Goal: Task Accomplishment & Management: Manage account settings

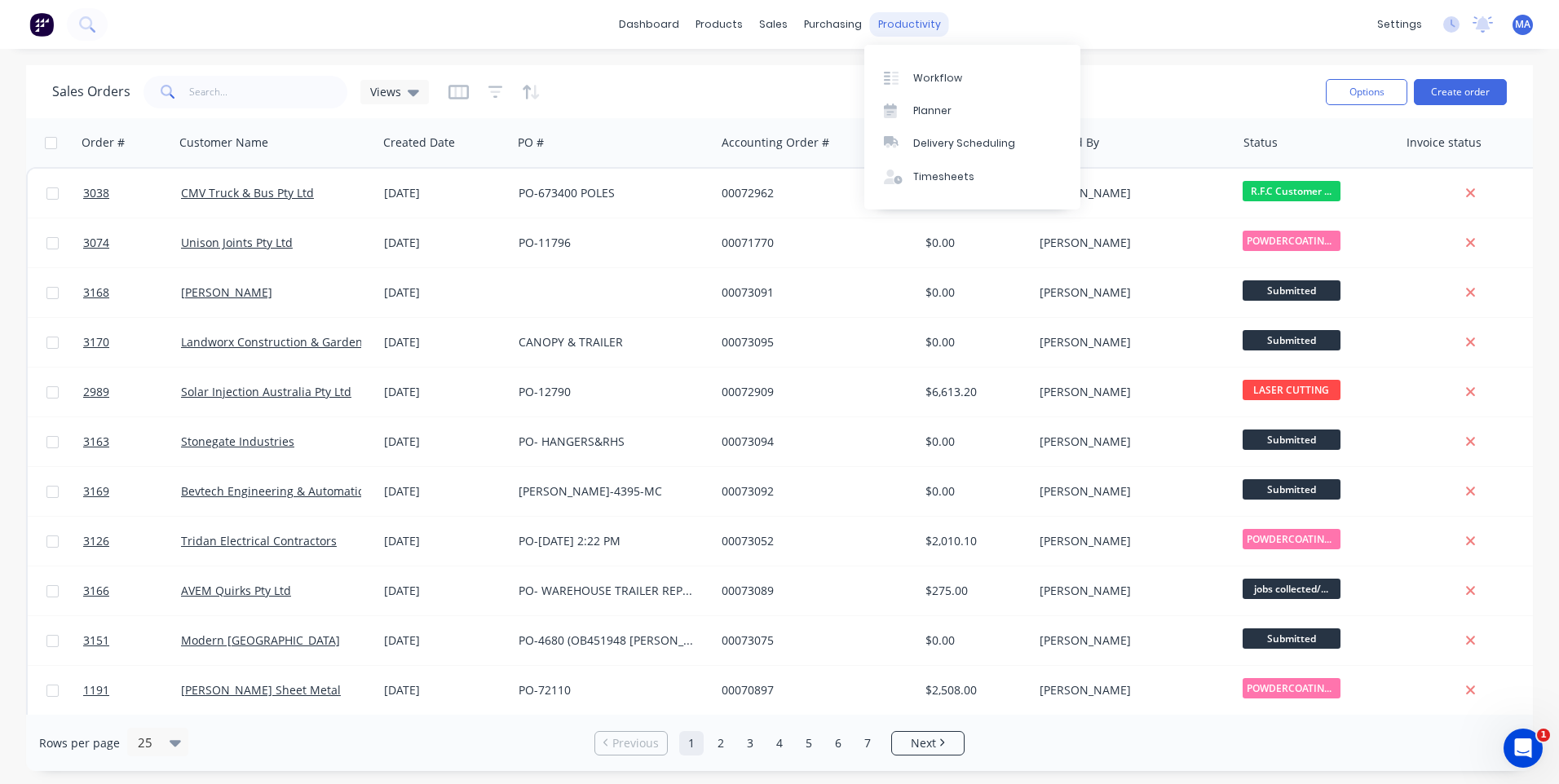
click at [911, 30] on div "productivity" at bounding box center [909, 24] width 79 height 24
click at [938, 87] on link "Workflow" at bounding box center [973, 77] width 217 height 32
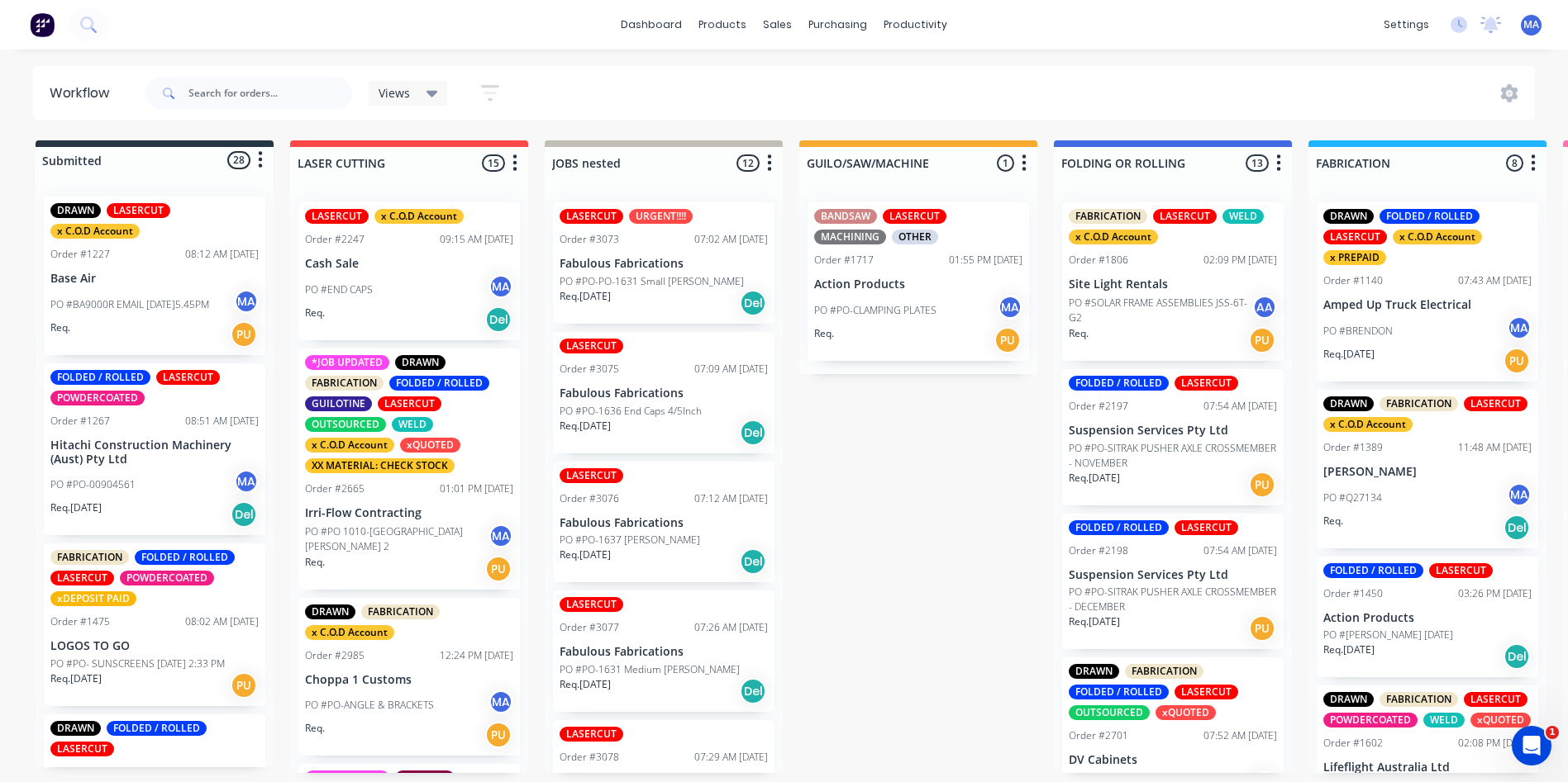
scroll to position [3, 0]
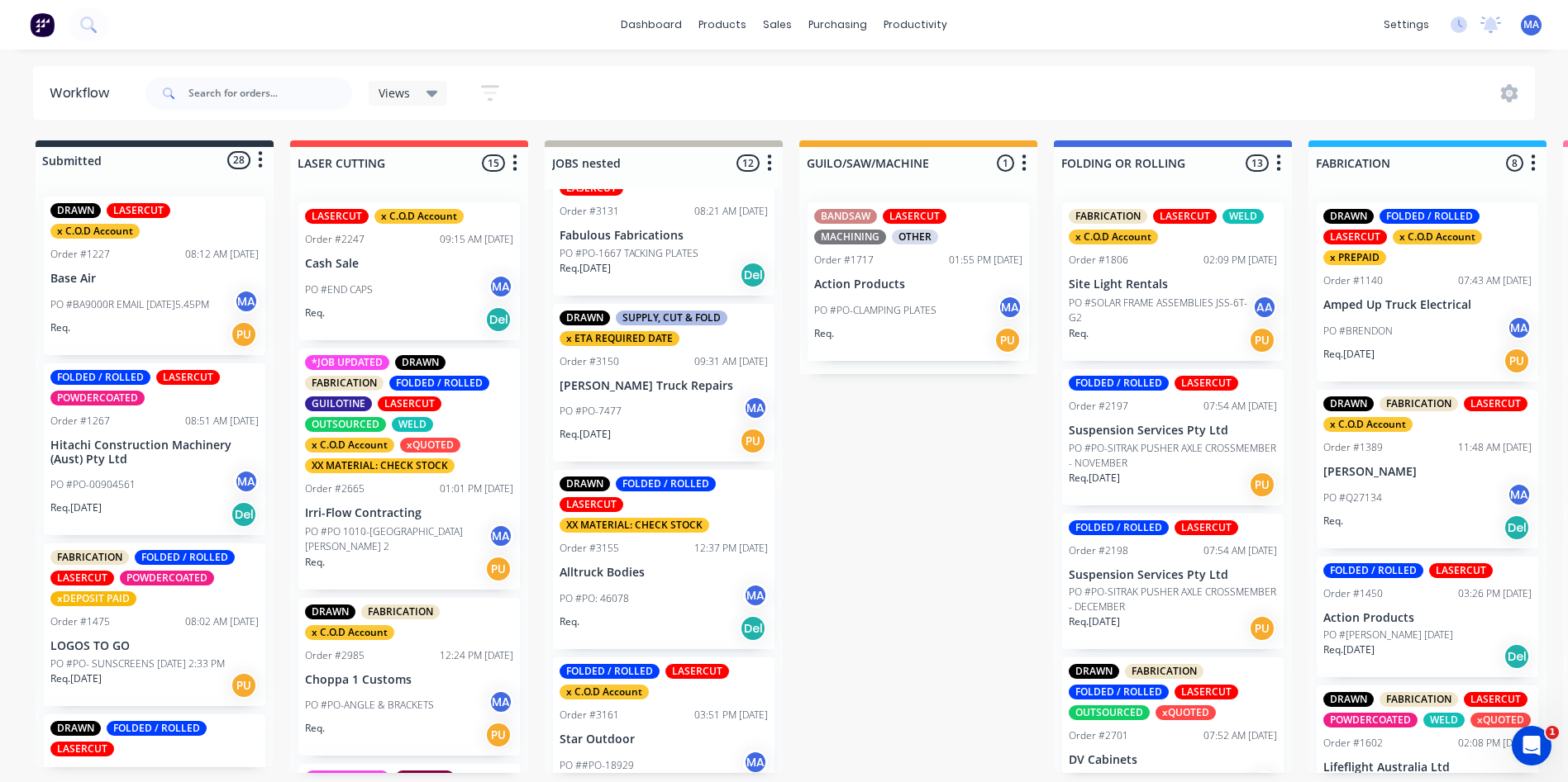
scroll to position [1130, 0]
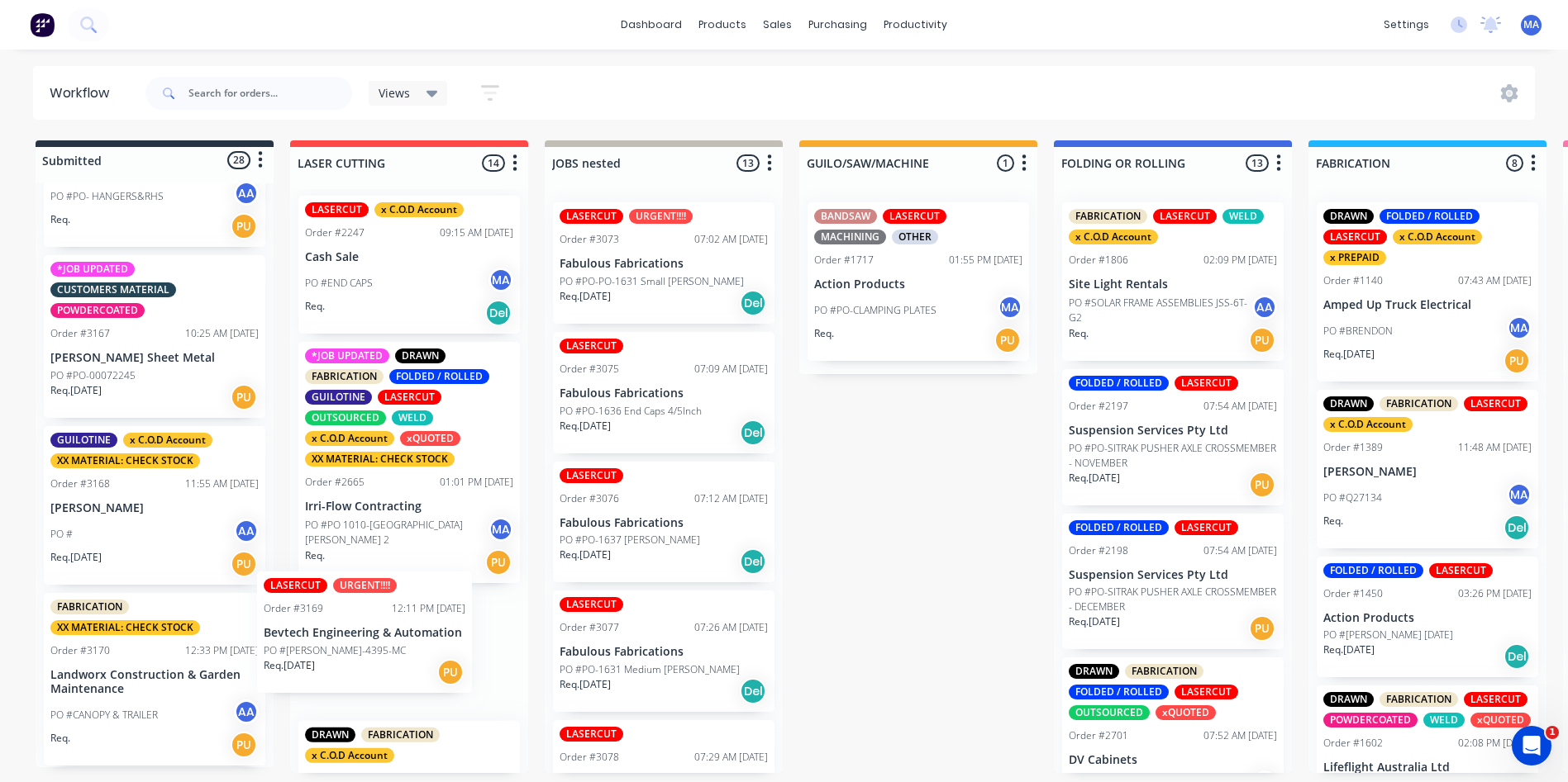
scroll to position [7, 0]
drag, startPoint x: 121, startPoint y: 704, endPoint x: 379, endPoint y: 643, distance: 265.1
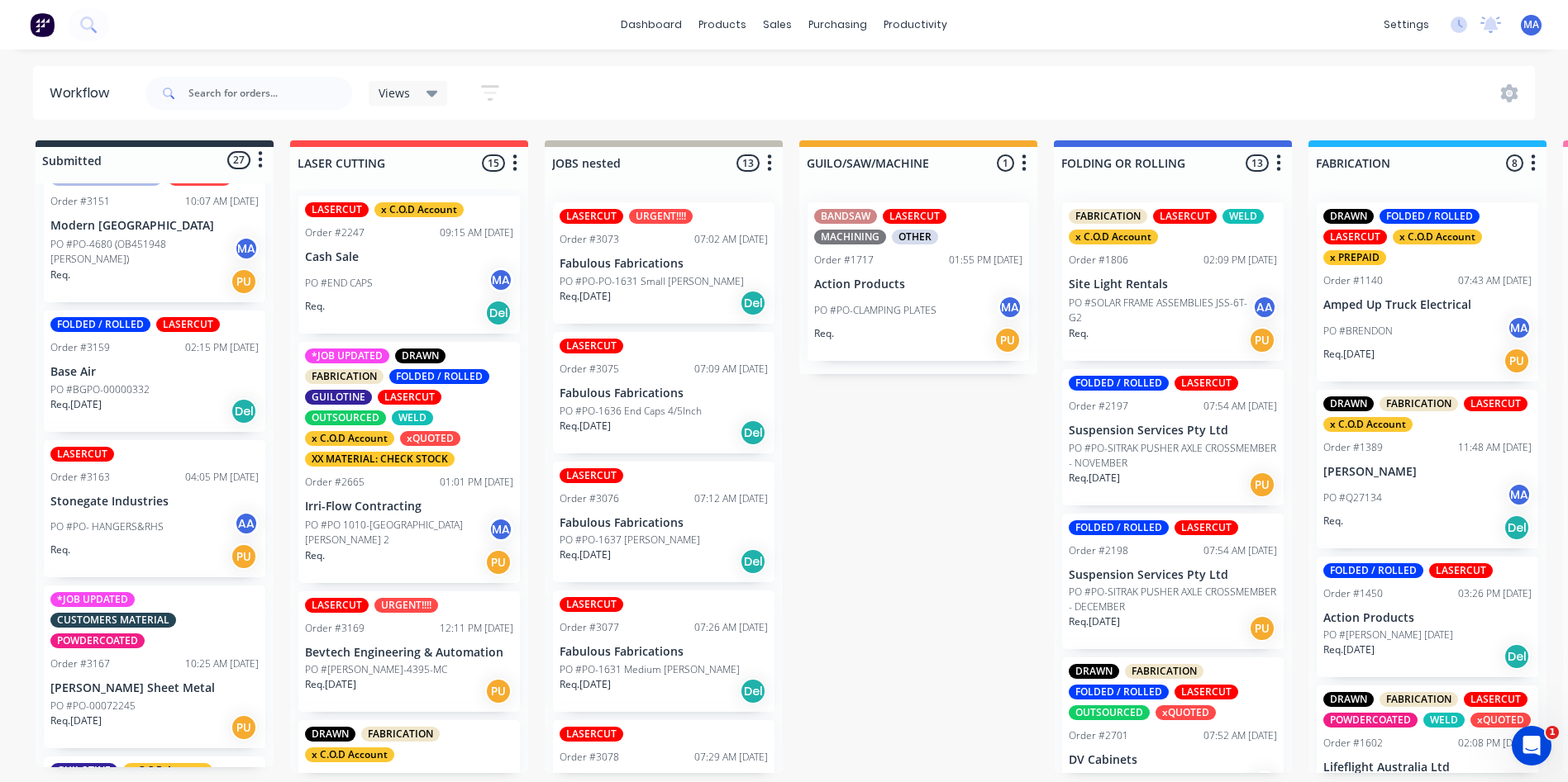
scroll to position [8, 0]
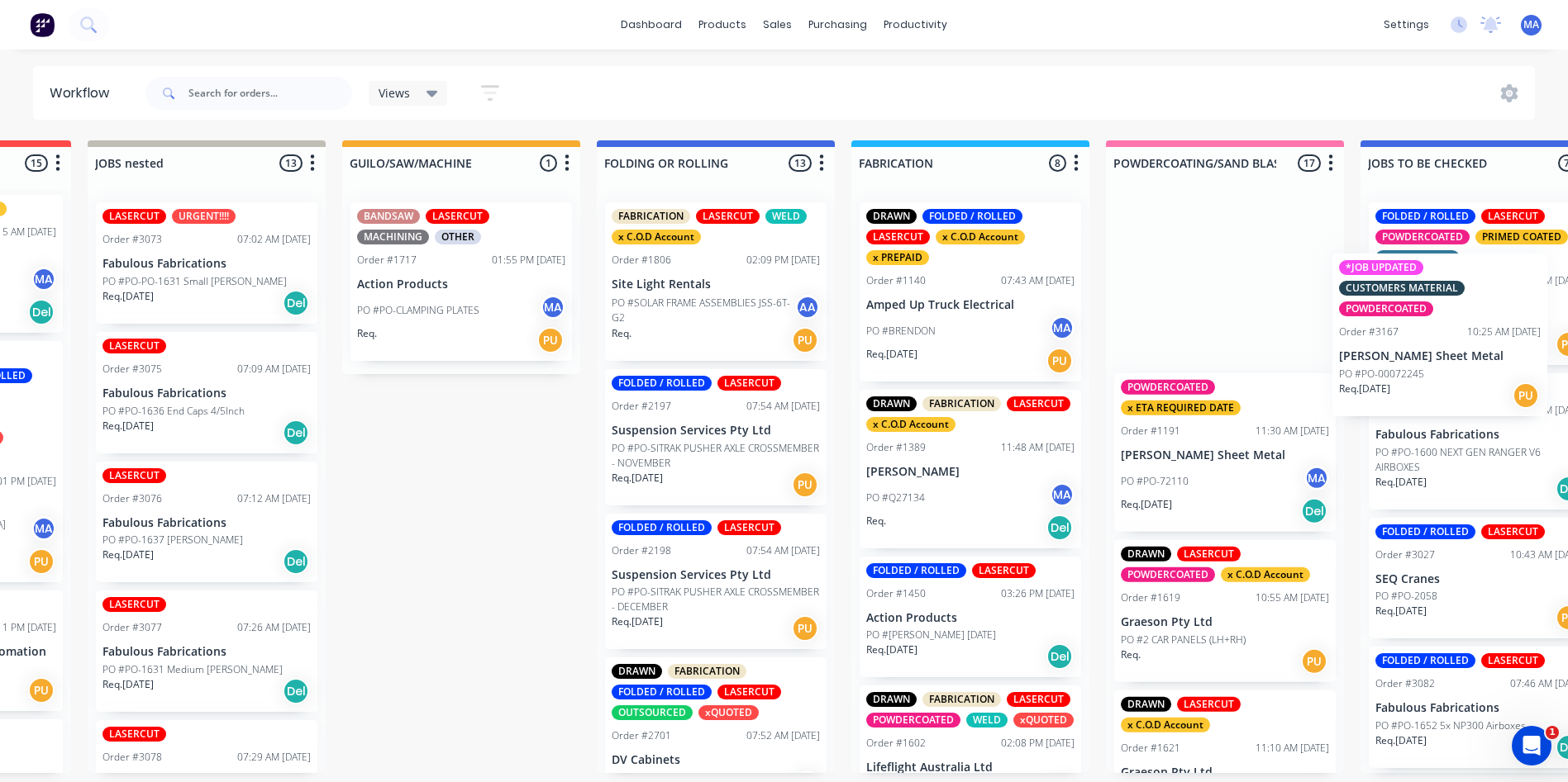
drag, startPoint x: 51, startPoint y: 742, endPoint x: 1088, endPoint y: 347, distance: 1109.7
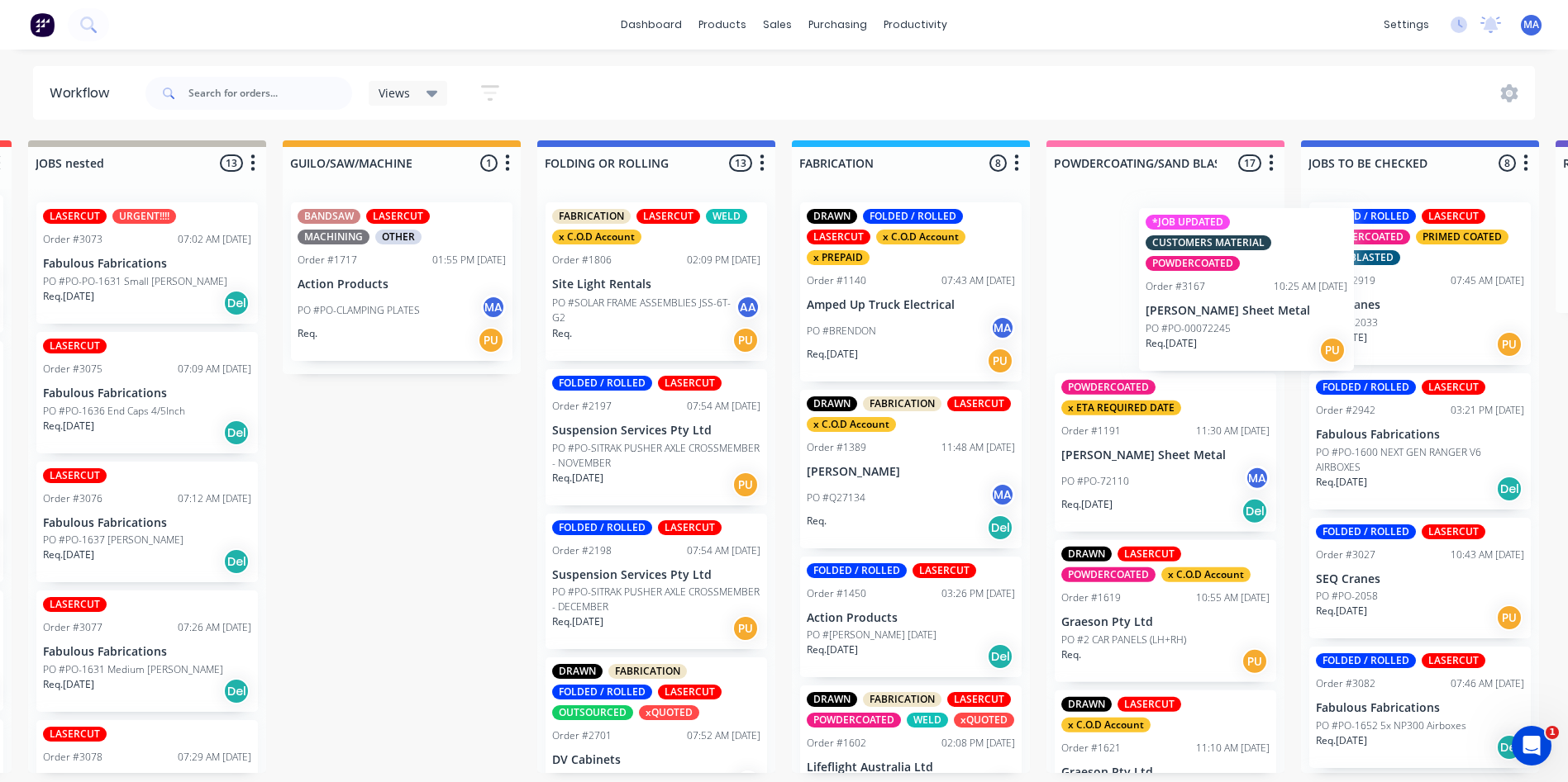
drag, startPoint x: 1422, startPoint y: 295, endPoint x: 1171, endPoint y: 301, distance: 251.1
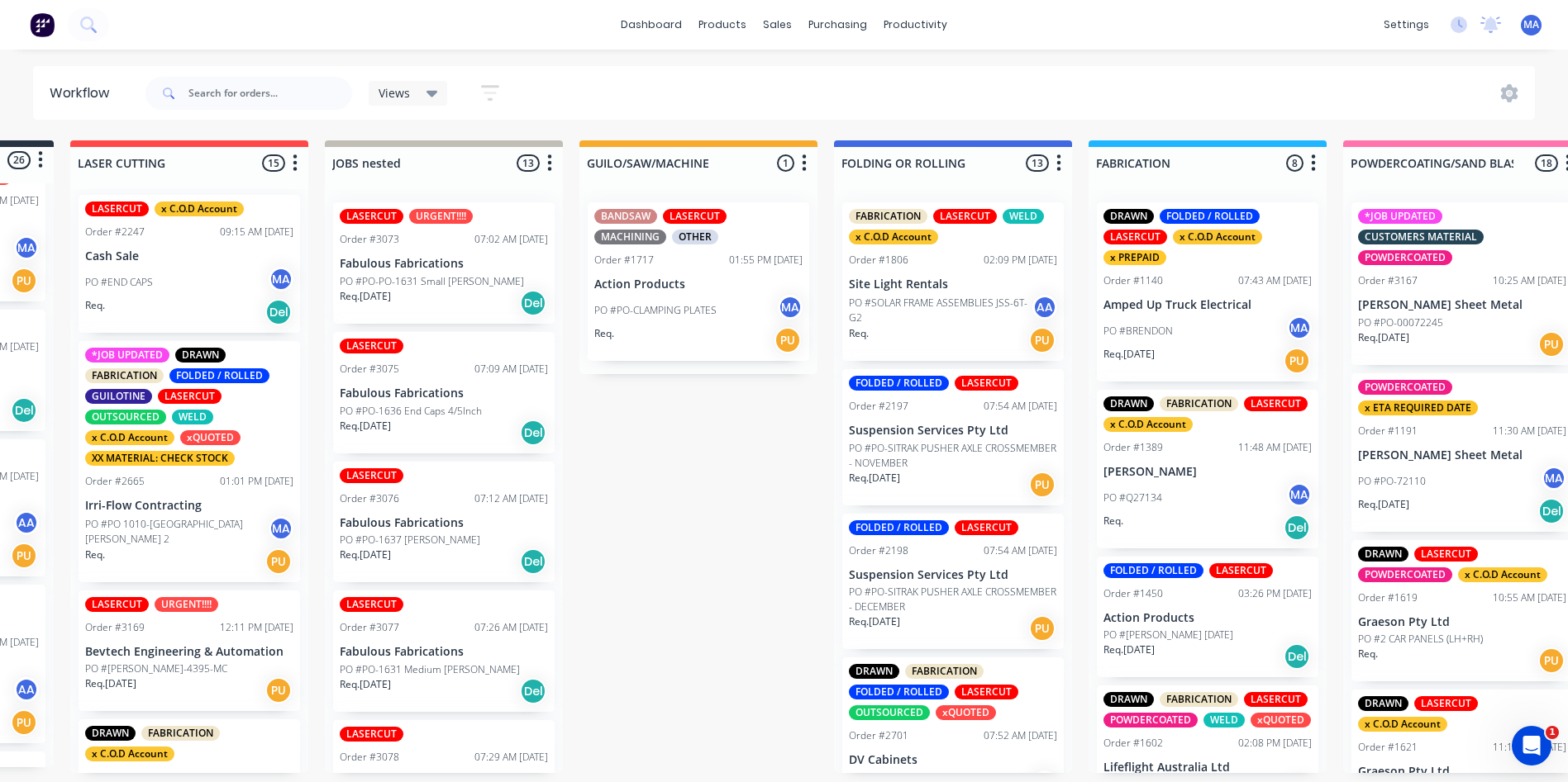
scroll to position [3, 0]
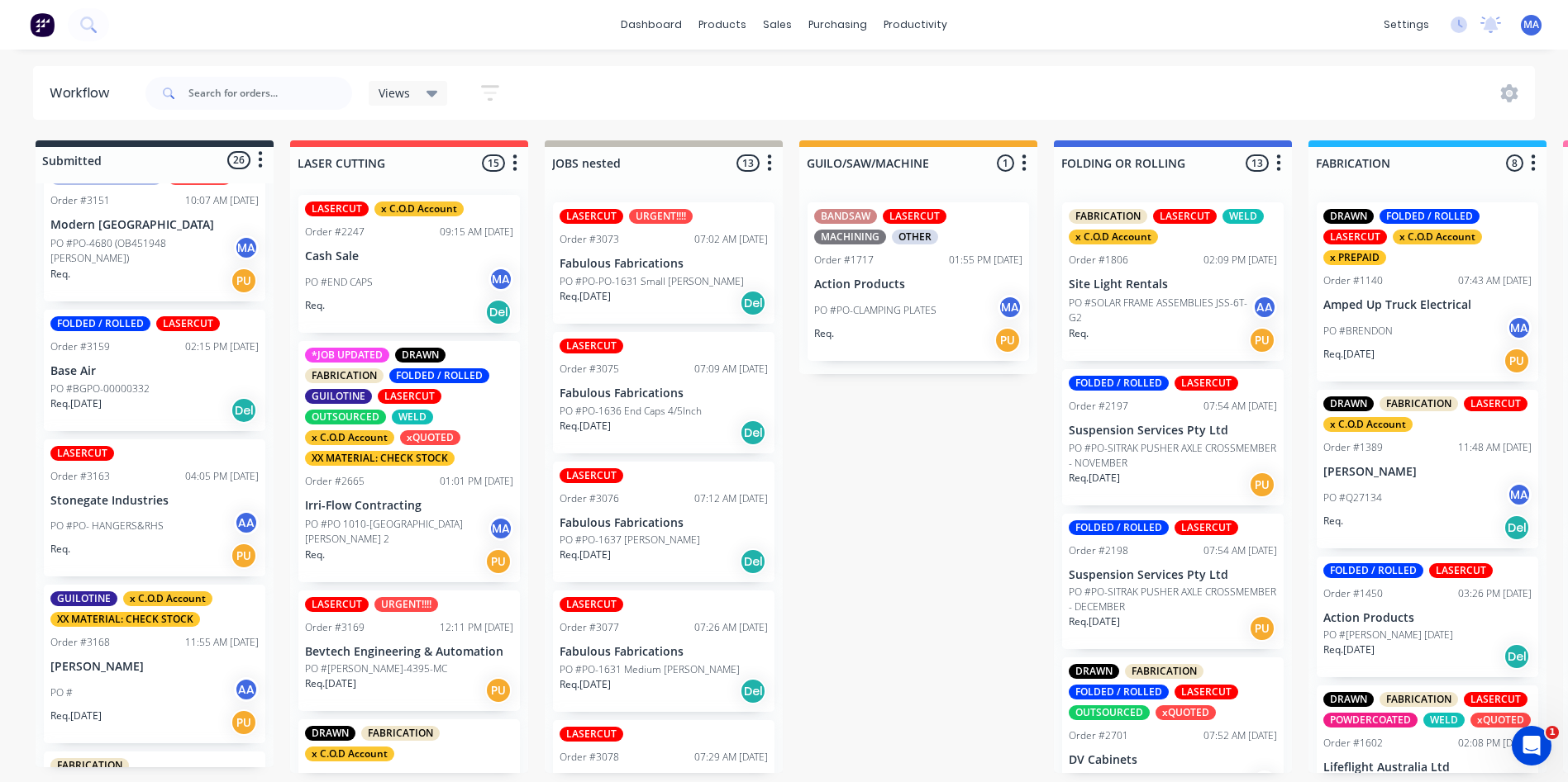
click at [100, 534] on p "PO #PO- HANGERS&RHS" at bounding box center [107, 526] width 113 height 15
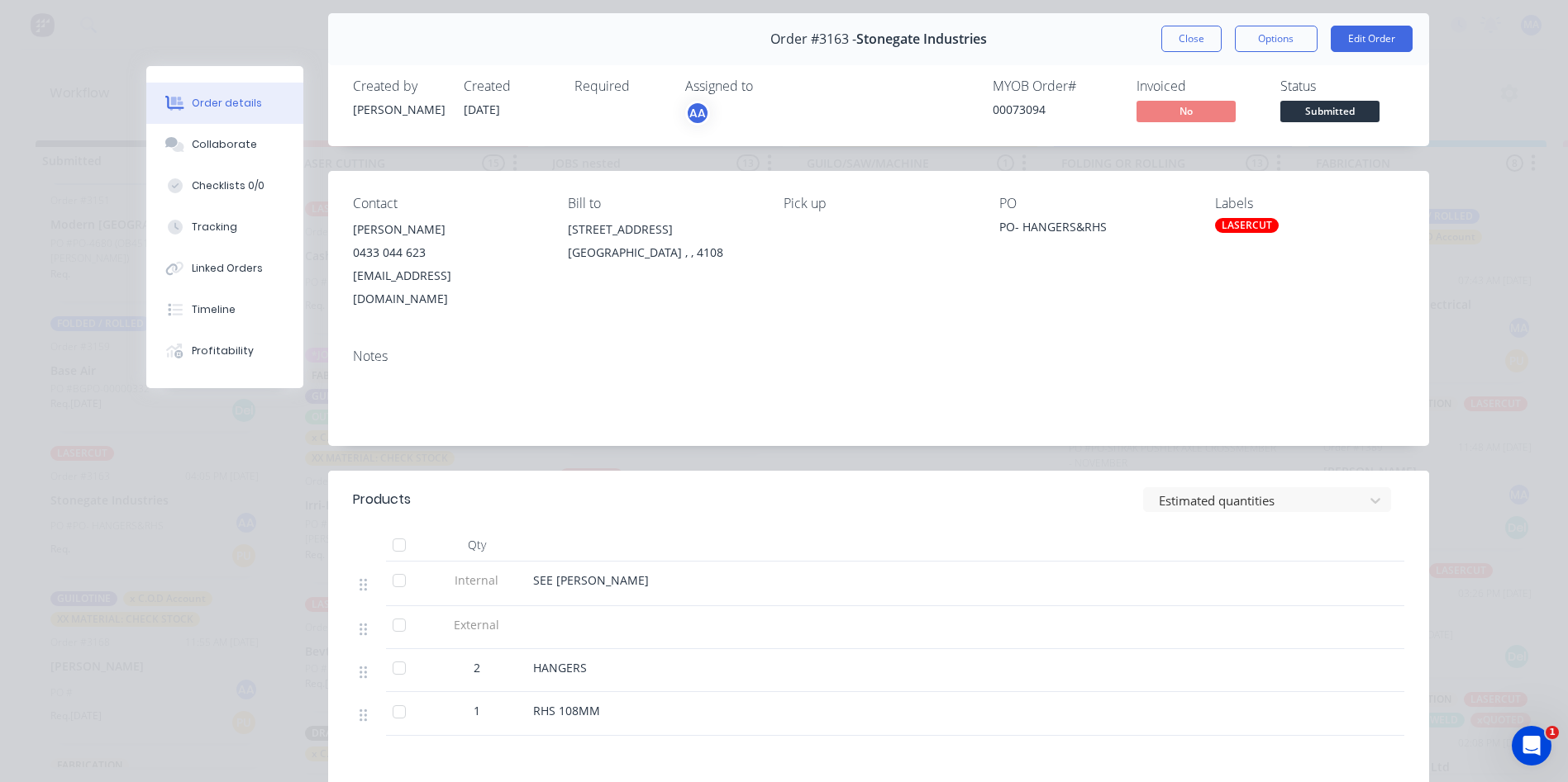
scroll to position [83, 0]
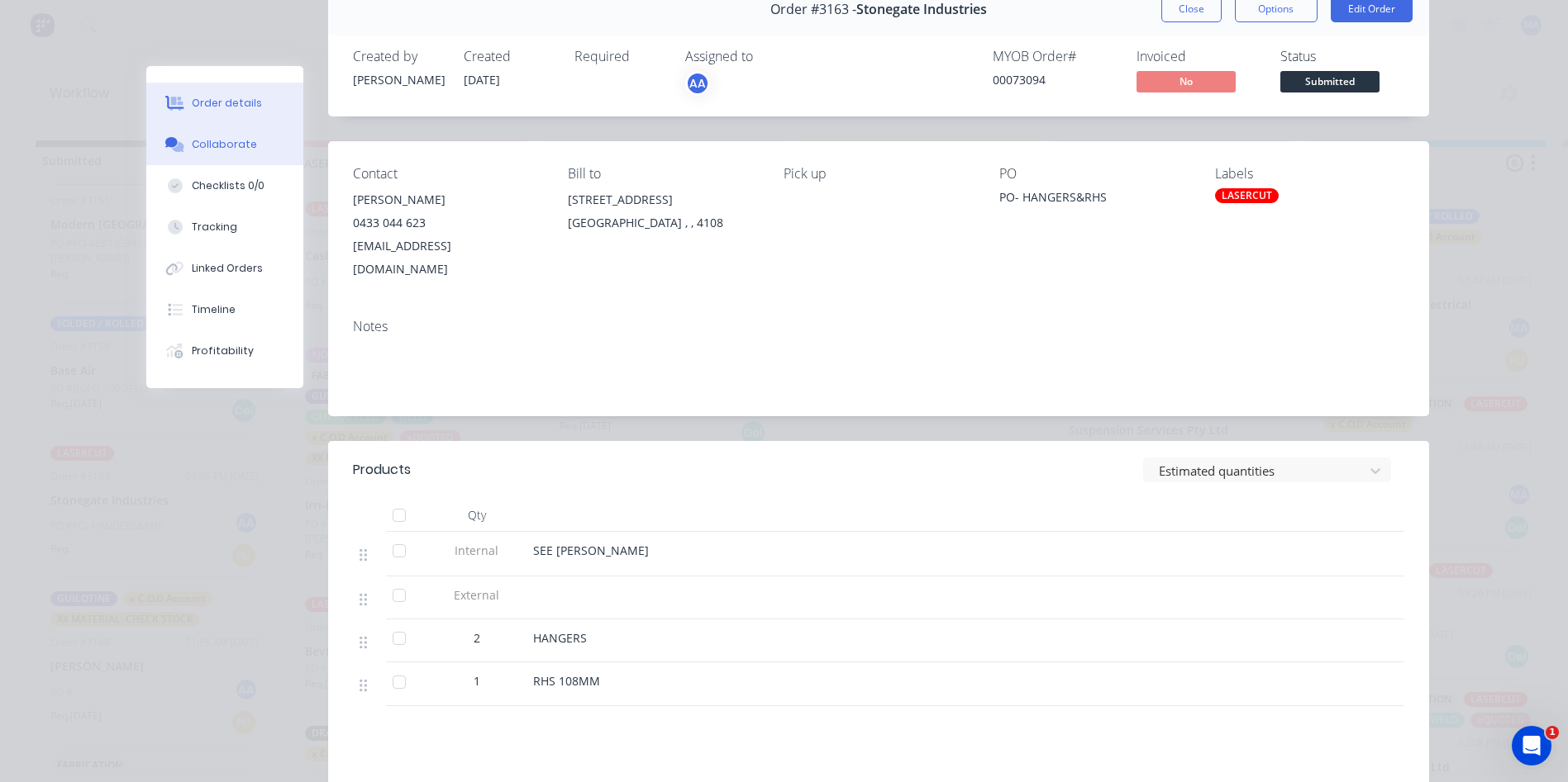
click at [258, 146] on button "Collaborate" at bounding box center [224, 144] width 157 height 41
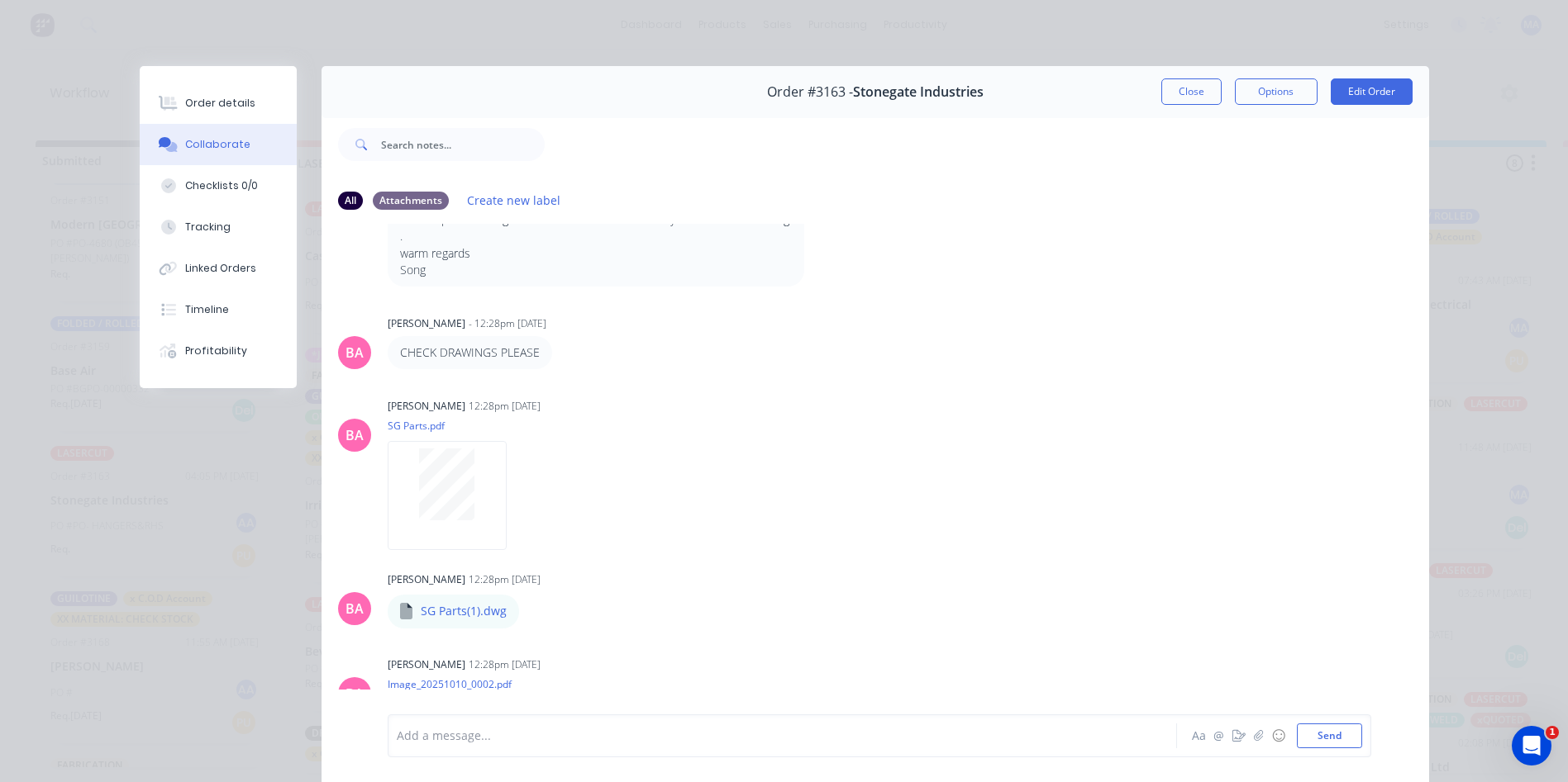
scroll to position [531, 0]
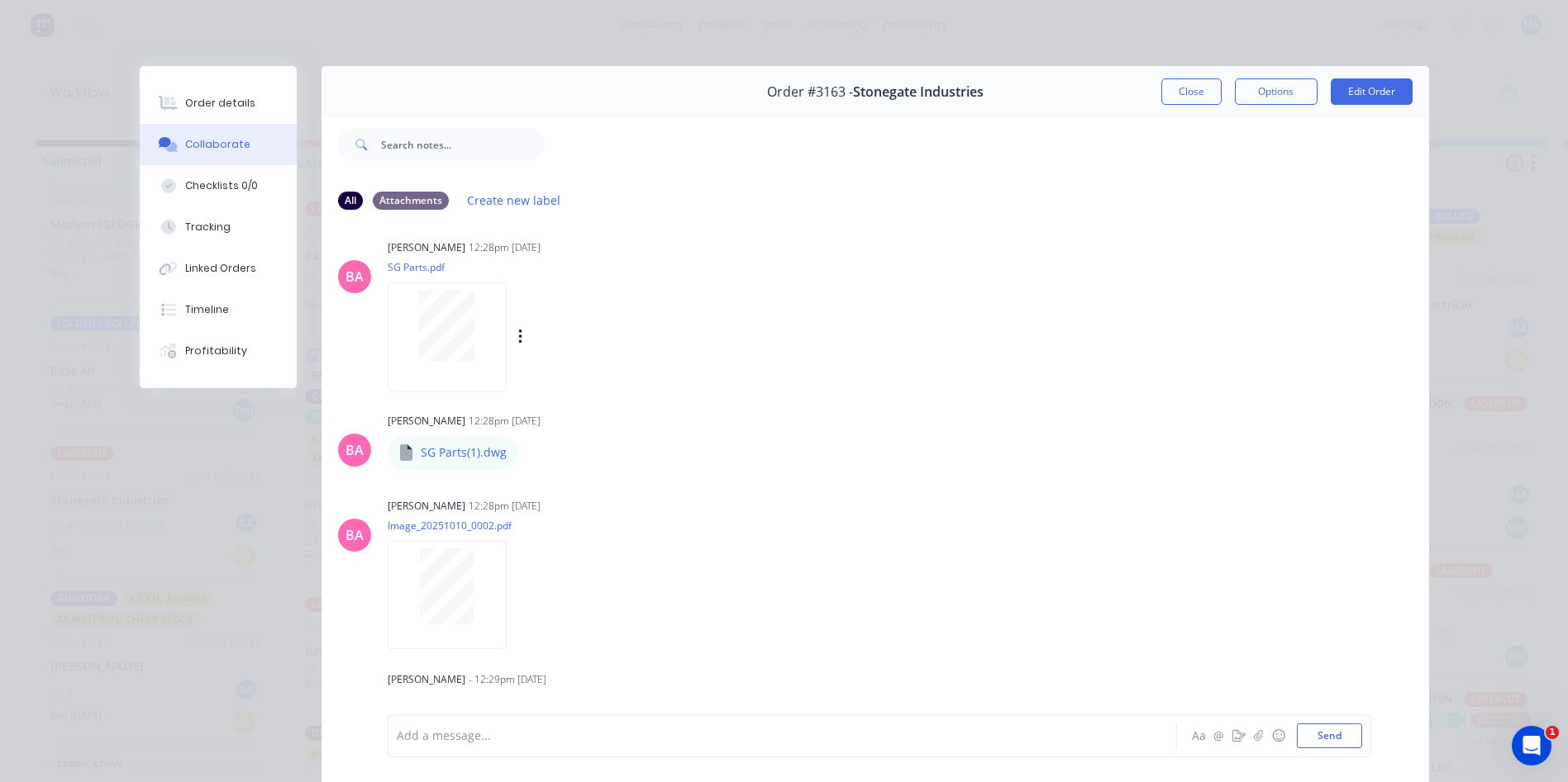
click at [476, 362] on div at bounding box center [446, 326] width 104 height 72
click at [197, 89] on button "Order details" at bounding box center [219, 103] width 157 height 41
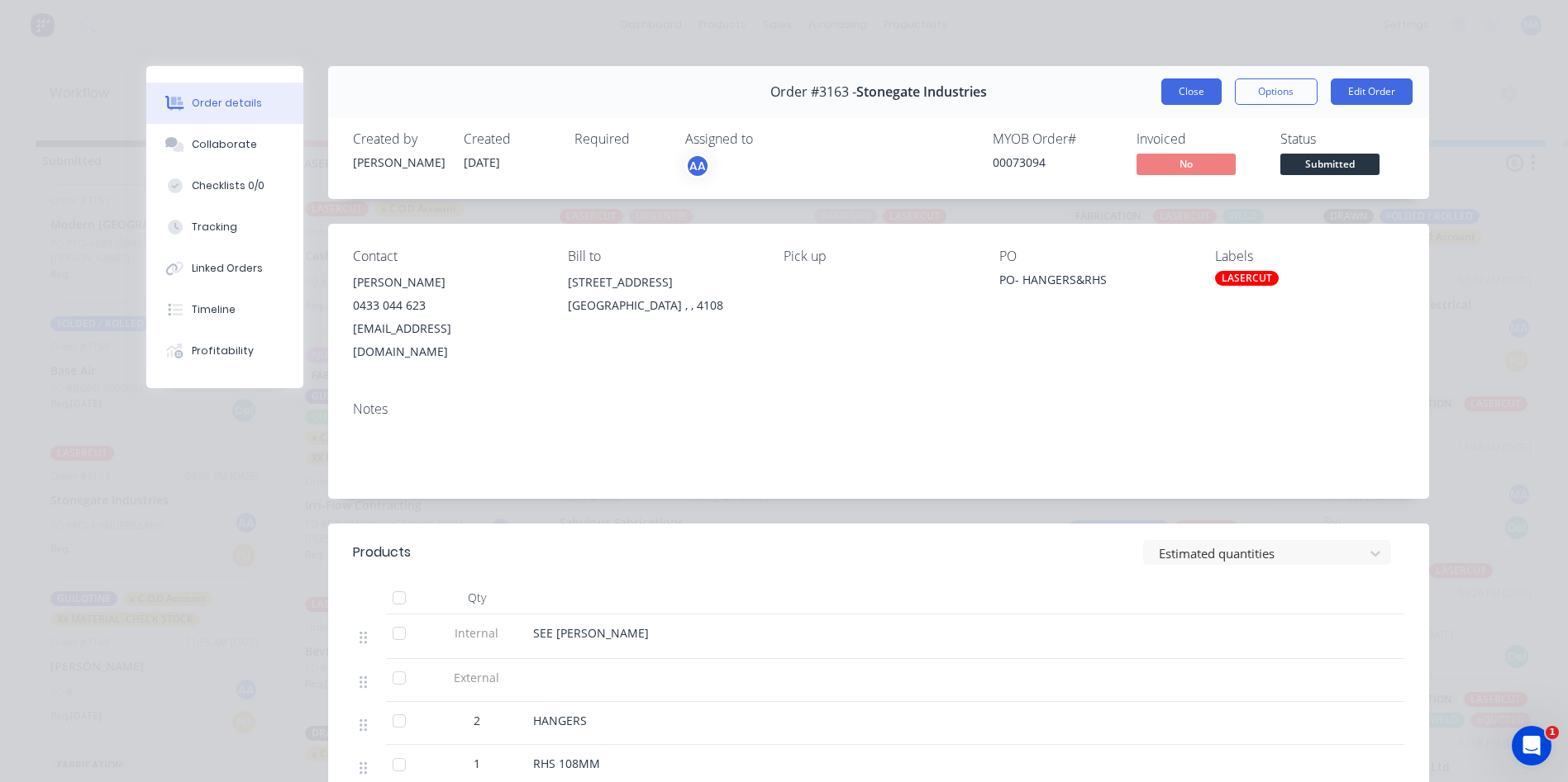
click at [1161, 95] on button "Close" at bounding box center [1191, 91] width 60 height 26
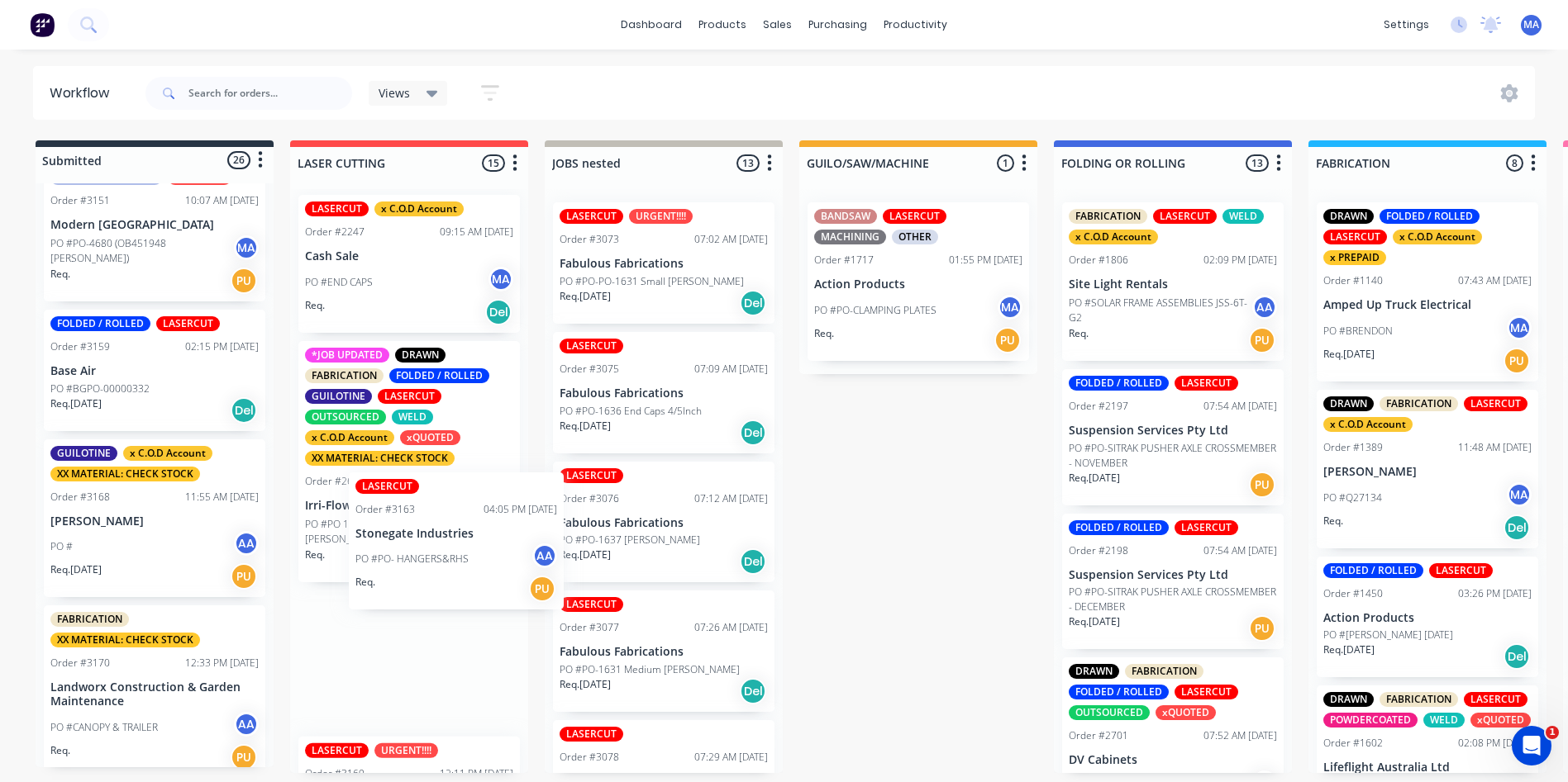
drag, startPoint x: 156, startPoint y: 539, endPoint x: 468, endPoint y: 538, distance: 312.0
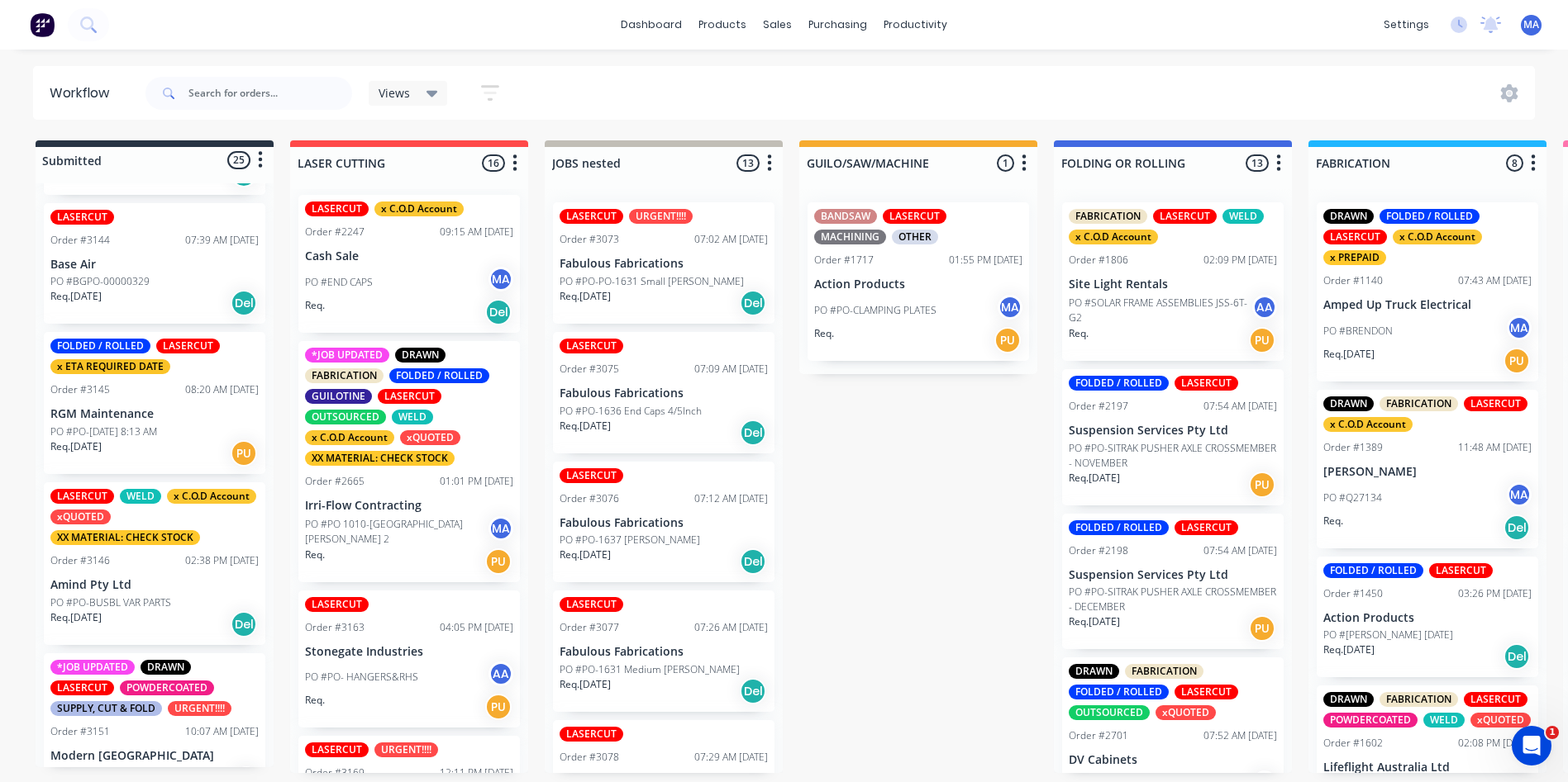
scroll to position [2753, 0]
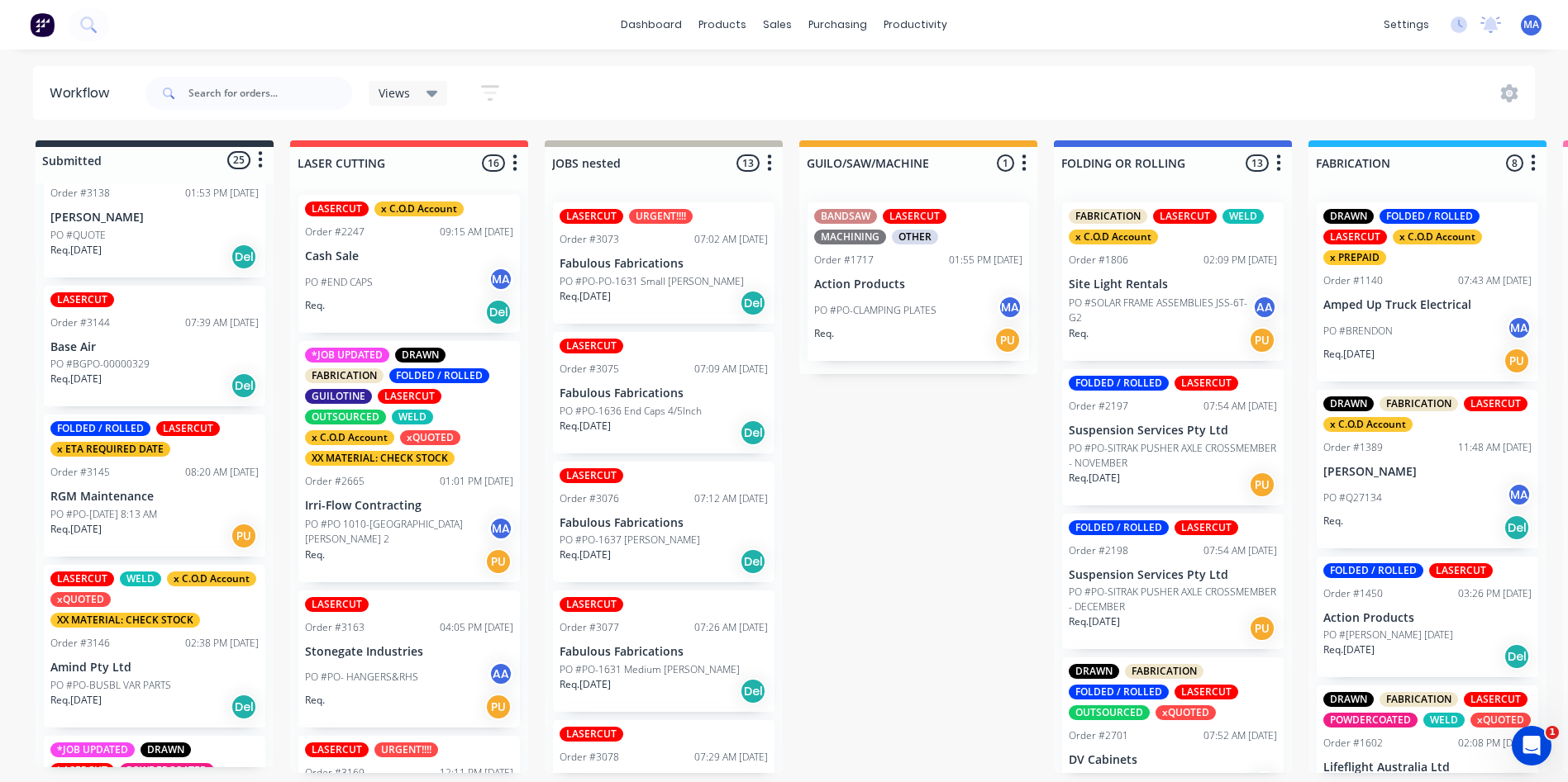
click at [164, 400] on div "Req. 09/10/25 Del" at bounding box center [154, 386] width 208 height 28
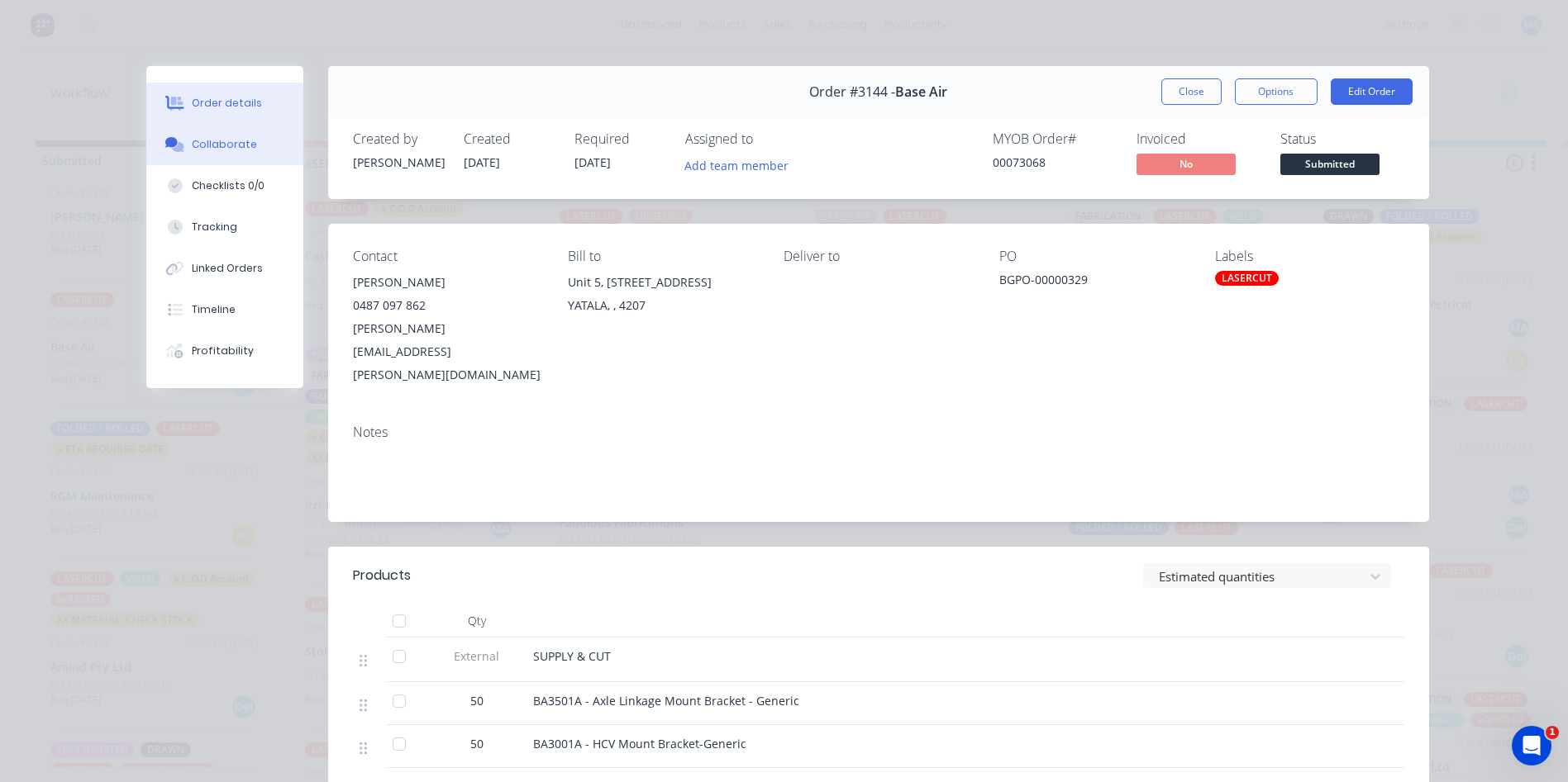
click at [219, 151] on div "Collaborate" at bounding box center [224, 145] width 65 height 15
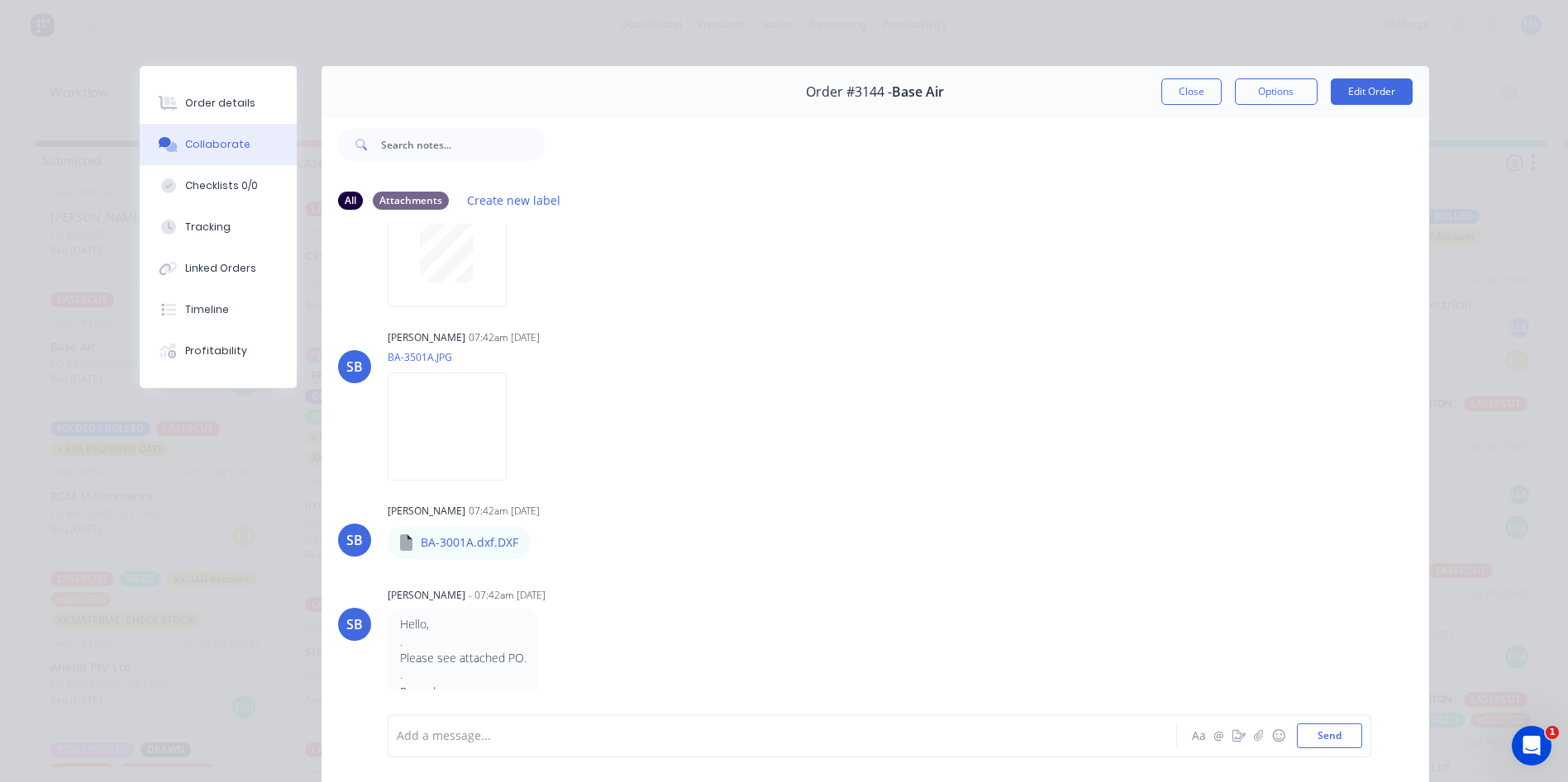
scroll to position [0, 0]
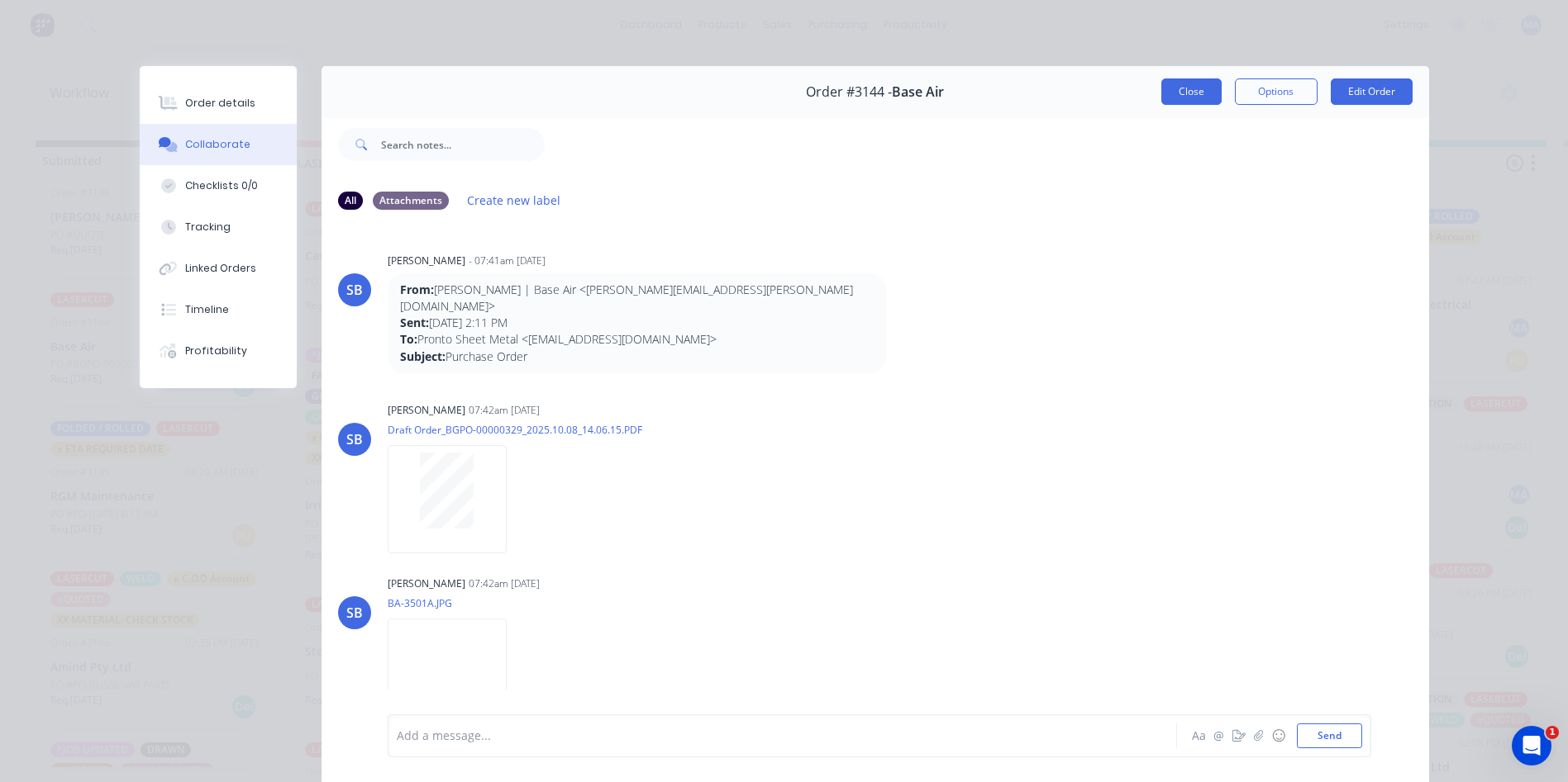
click at [1192, 98] on button "Close" at bounding box center [1191, 91] width 60 height 26
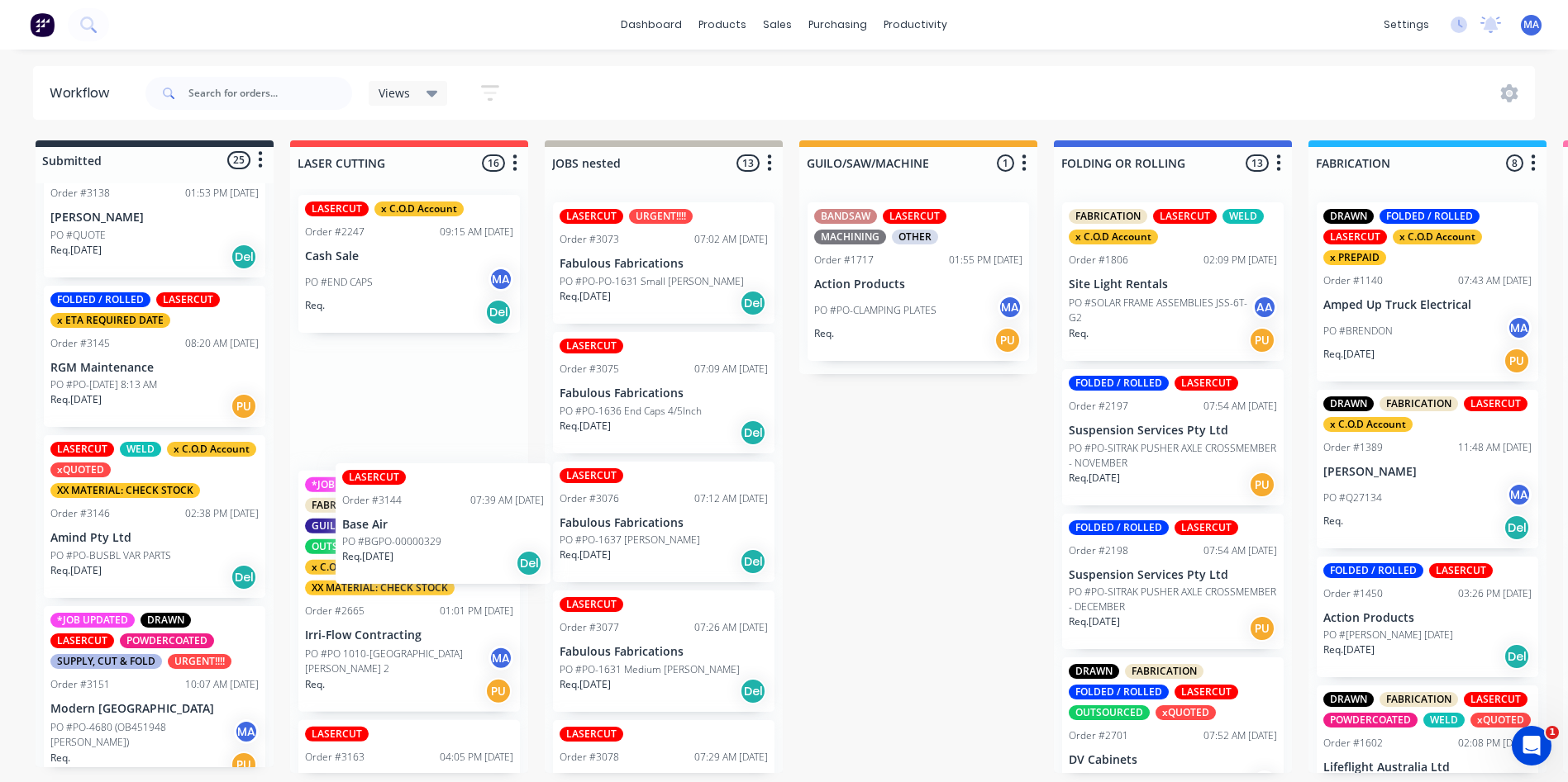
drag, startPoint x: 106, startPoint y: 380, endPoint x: 428, endPoint y: 546, distance: 362.3
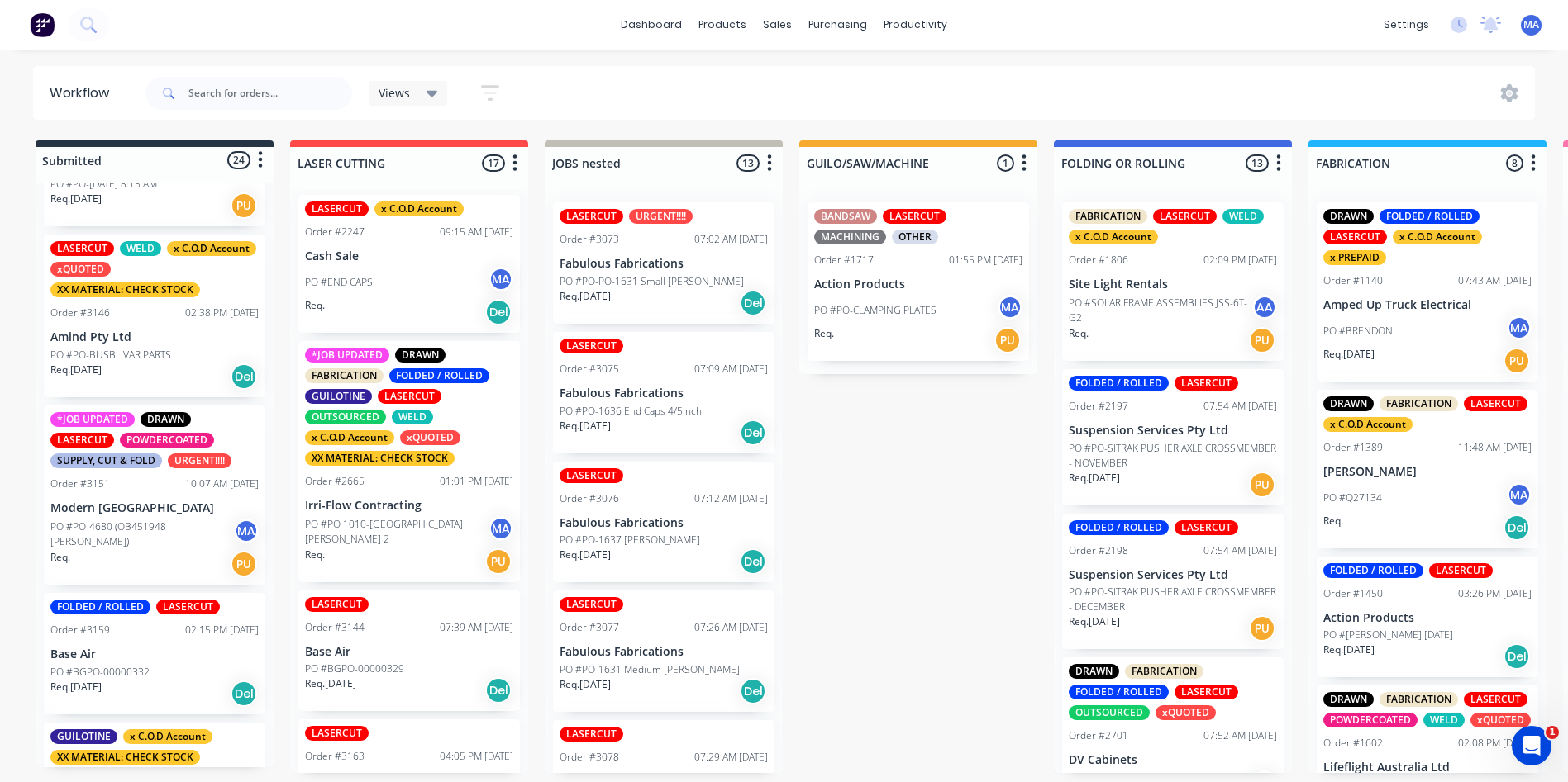
scroll to position [3083, 0]
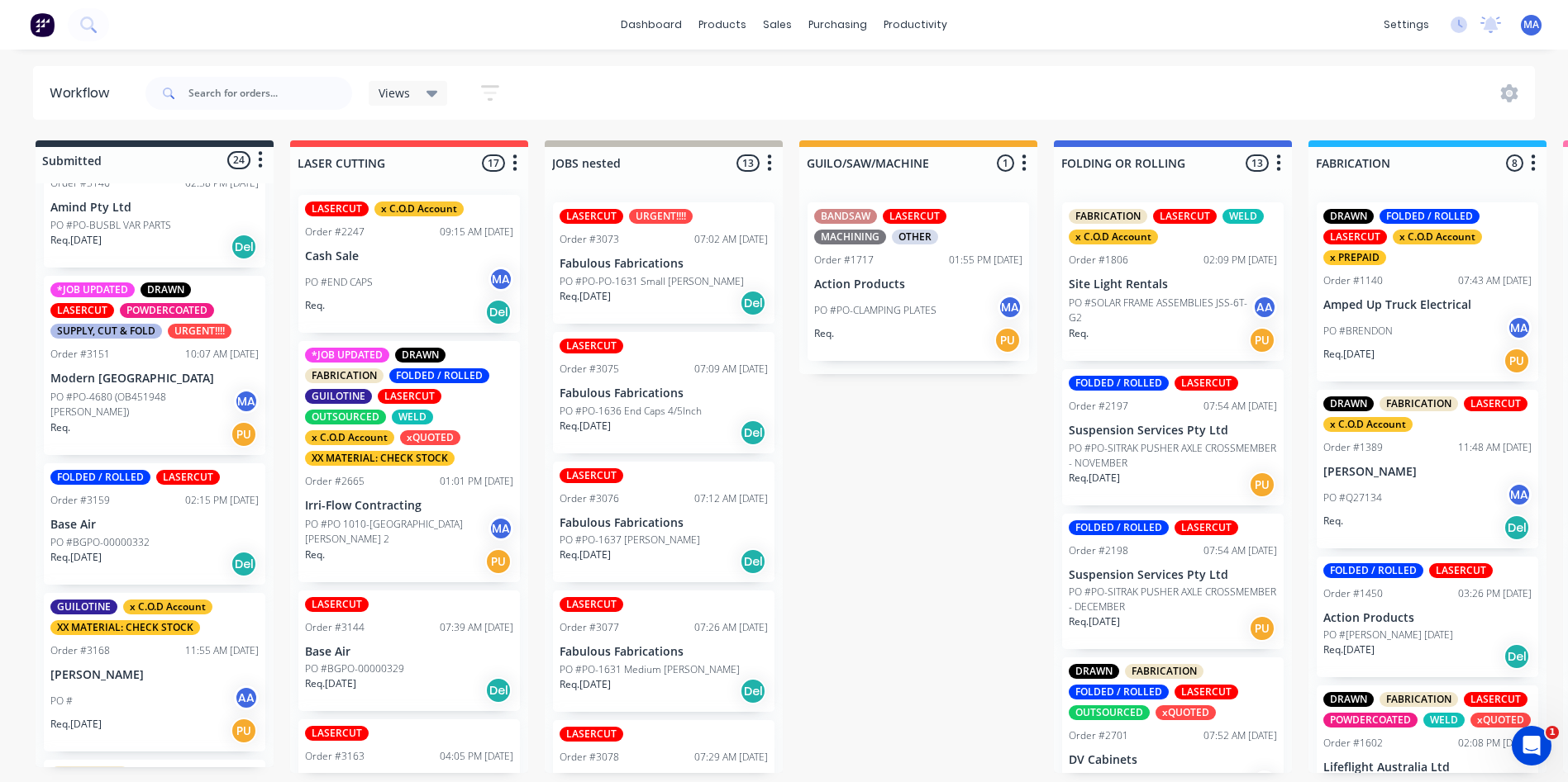
click at [145, 579] on div "Req. 09/10/25 Del" at bounding box center [154, 564] width 208 height 28
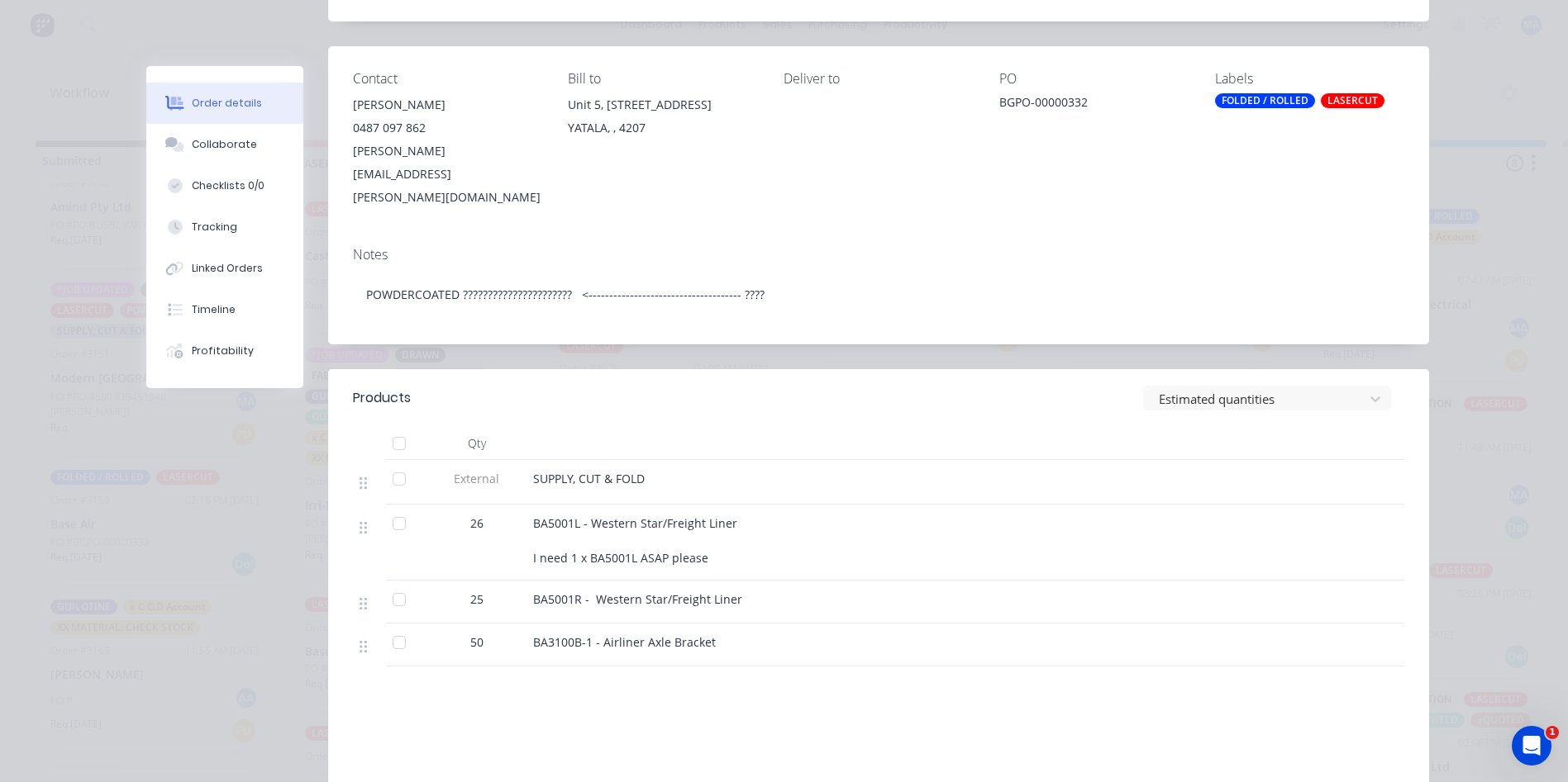
scroll to position [248, 0]
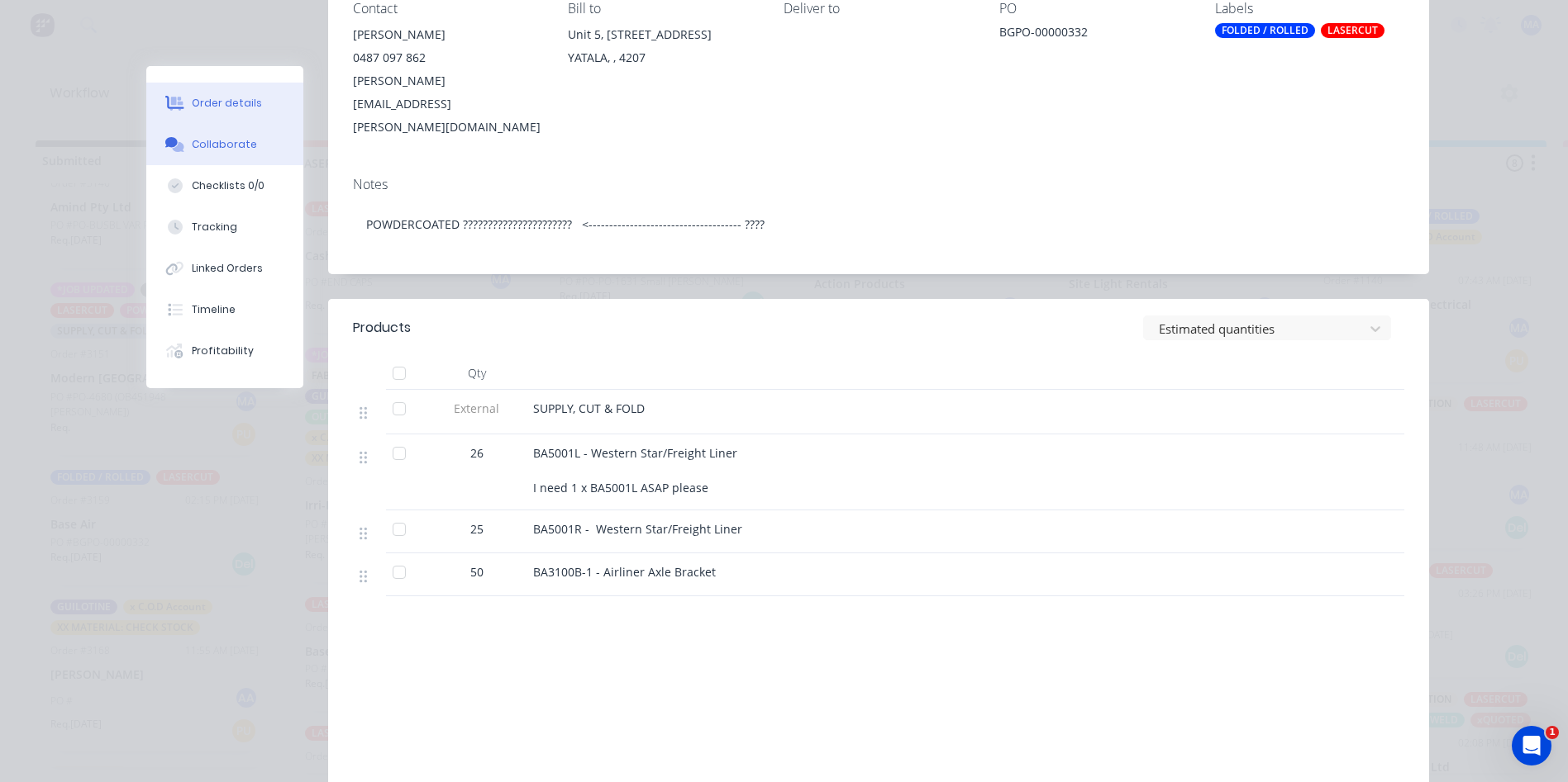
click at [239, 152] on button "Collaborate" at bounding box center [224, 144] width 157 height 41
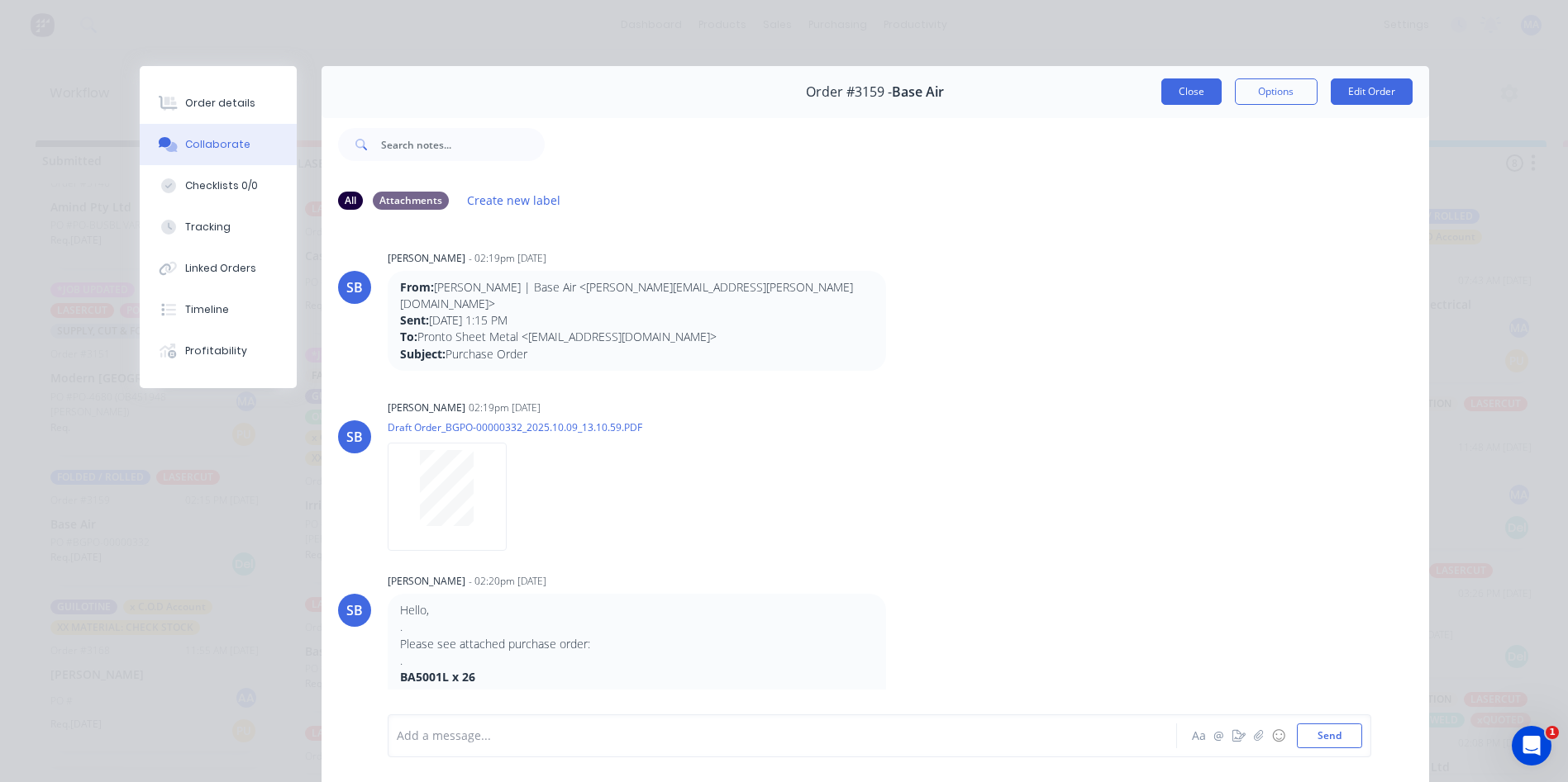
scroll to position [0, 0]
click at [1220, 80] on div "Close Options Edit Order" at bounding box center [1287, 91] width 251 height 26
click at [1206, 86] on button "Close" at bounding box center [1191, 91] width 60 height 26
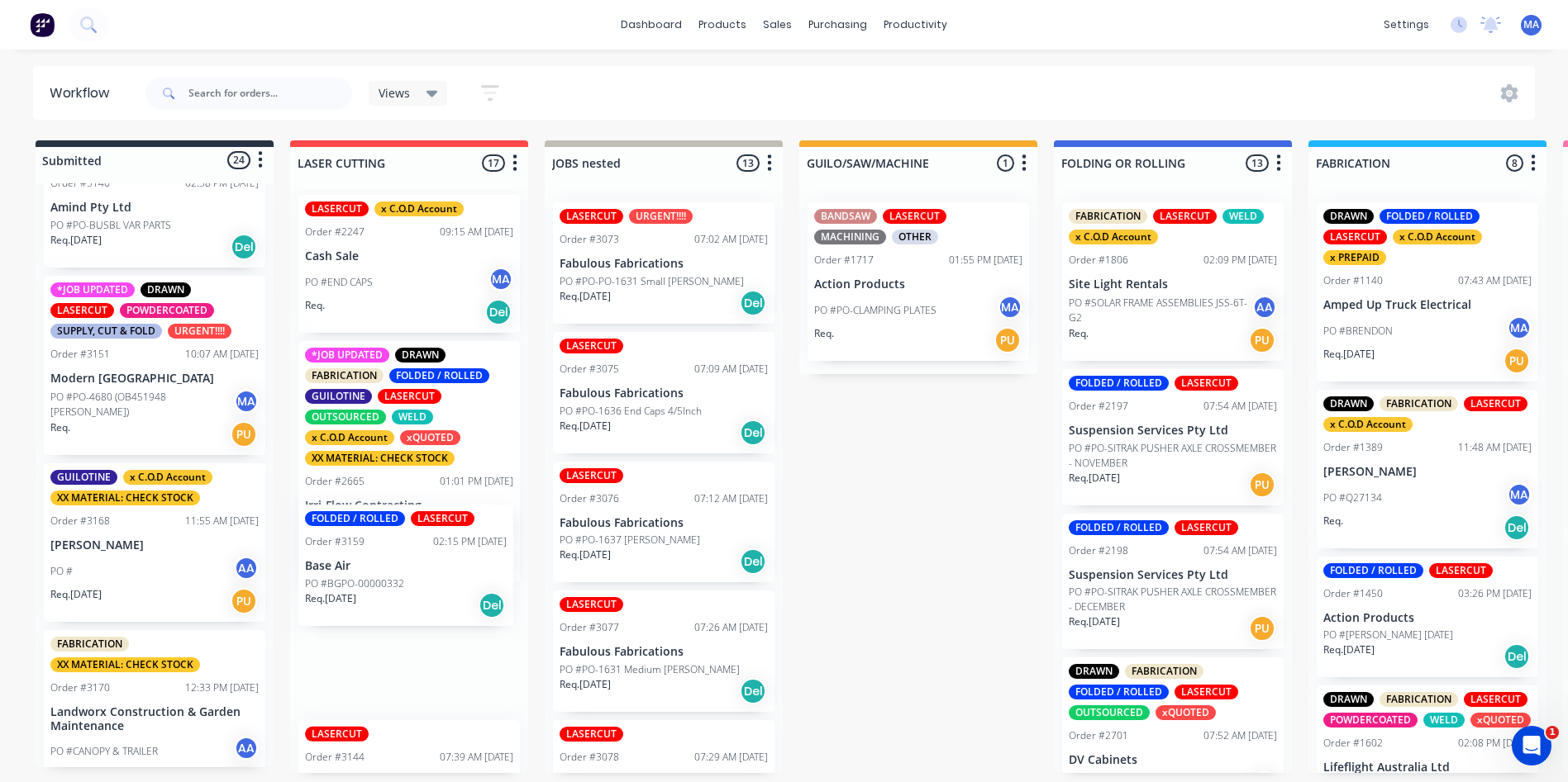
drag, startPoint x: 137, startPoint y: 575, endPoint x: 380, endPoint y: 578, distance: 243.0
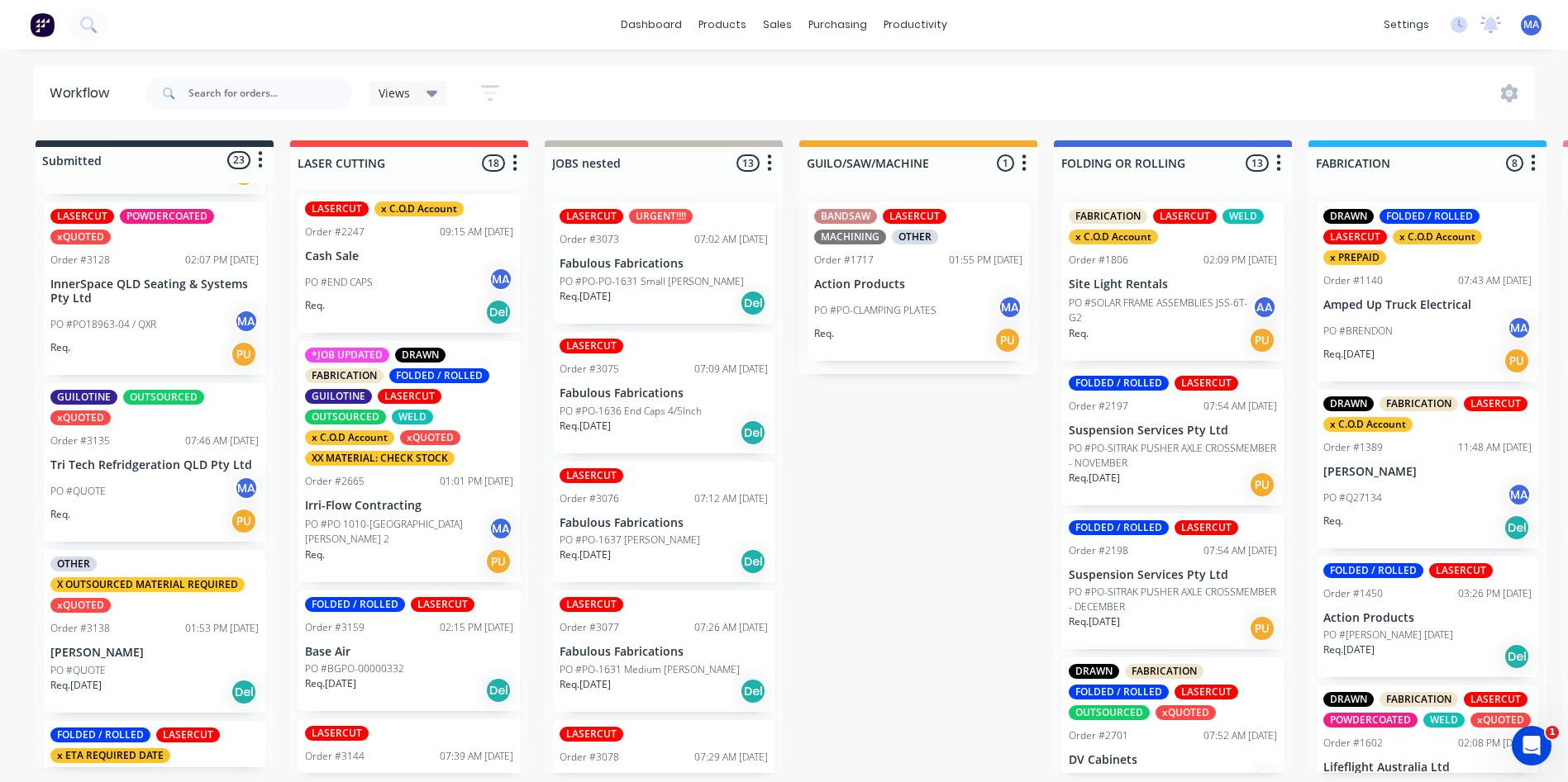
scroll to position [2257, 0]
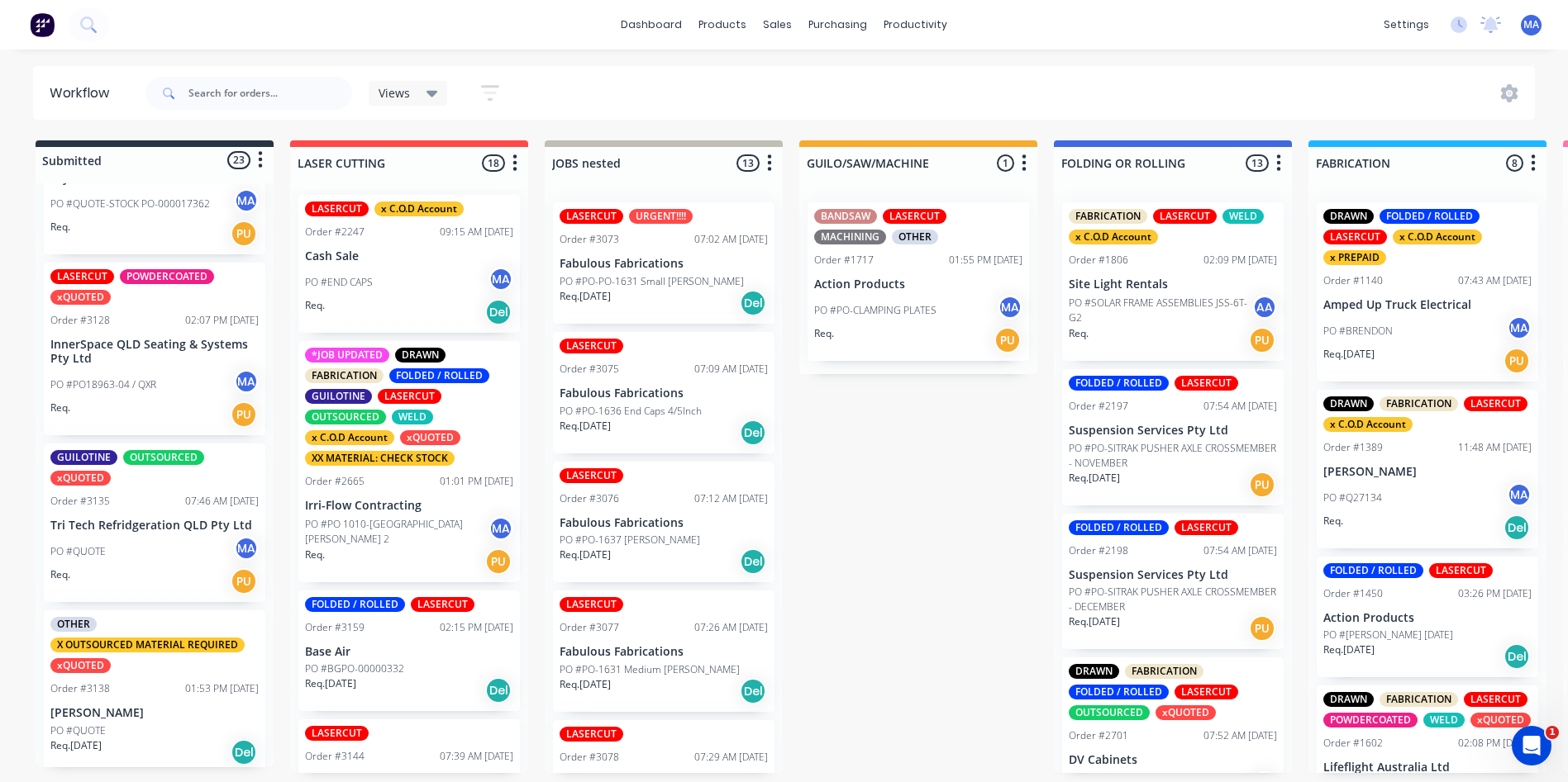
click at [148, 568] on div "PO #QUOTE MA" at bounding box center [154, 552] width 208 height 31
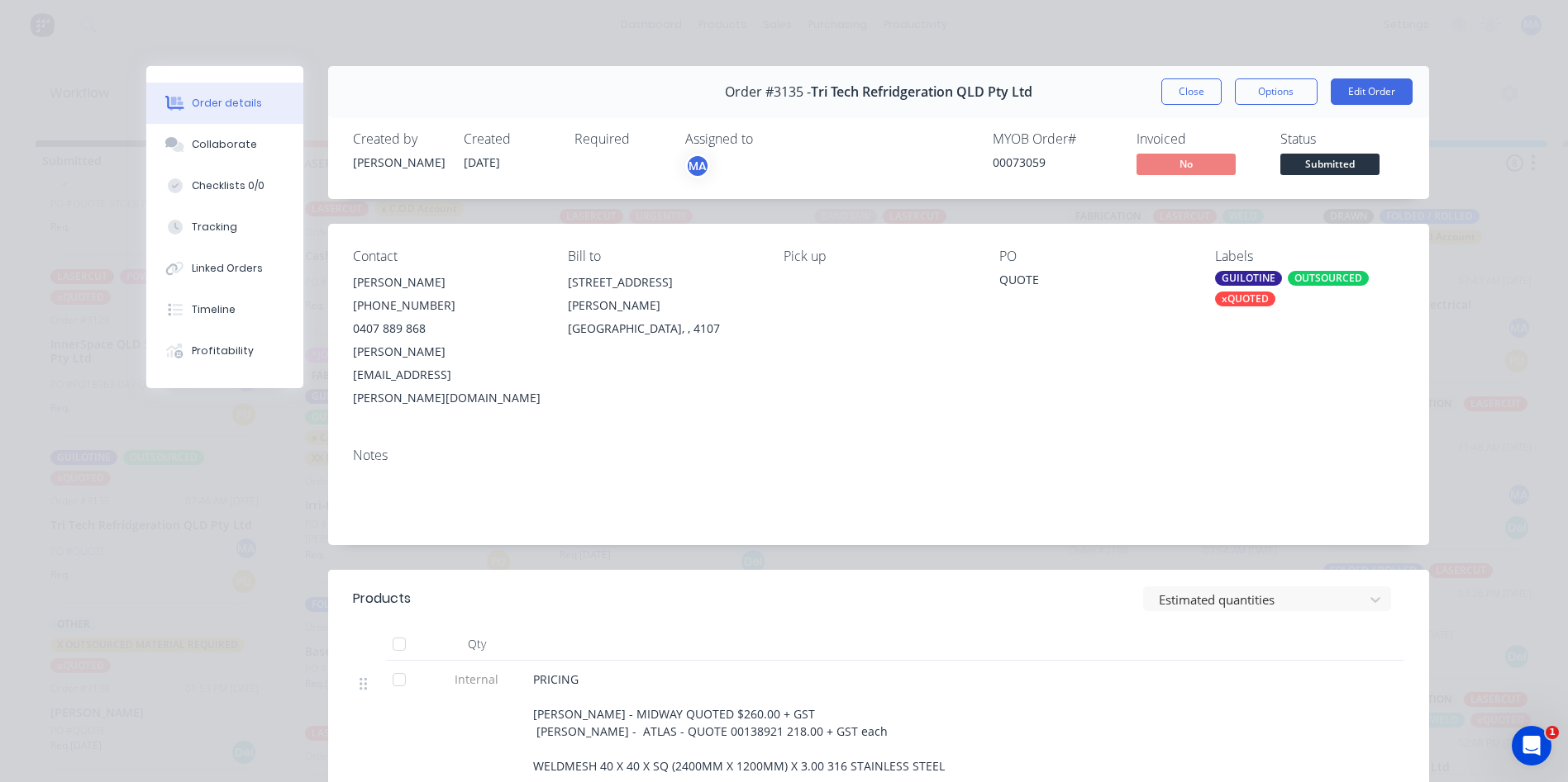
scroll to position [248, 0]
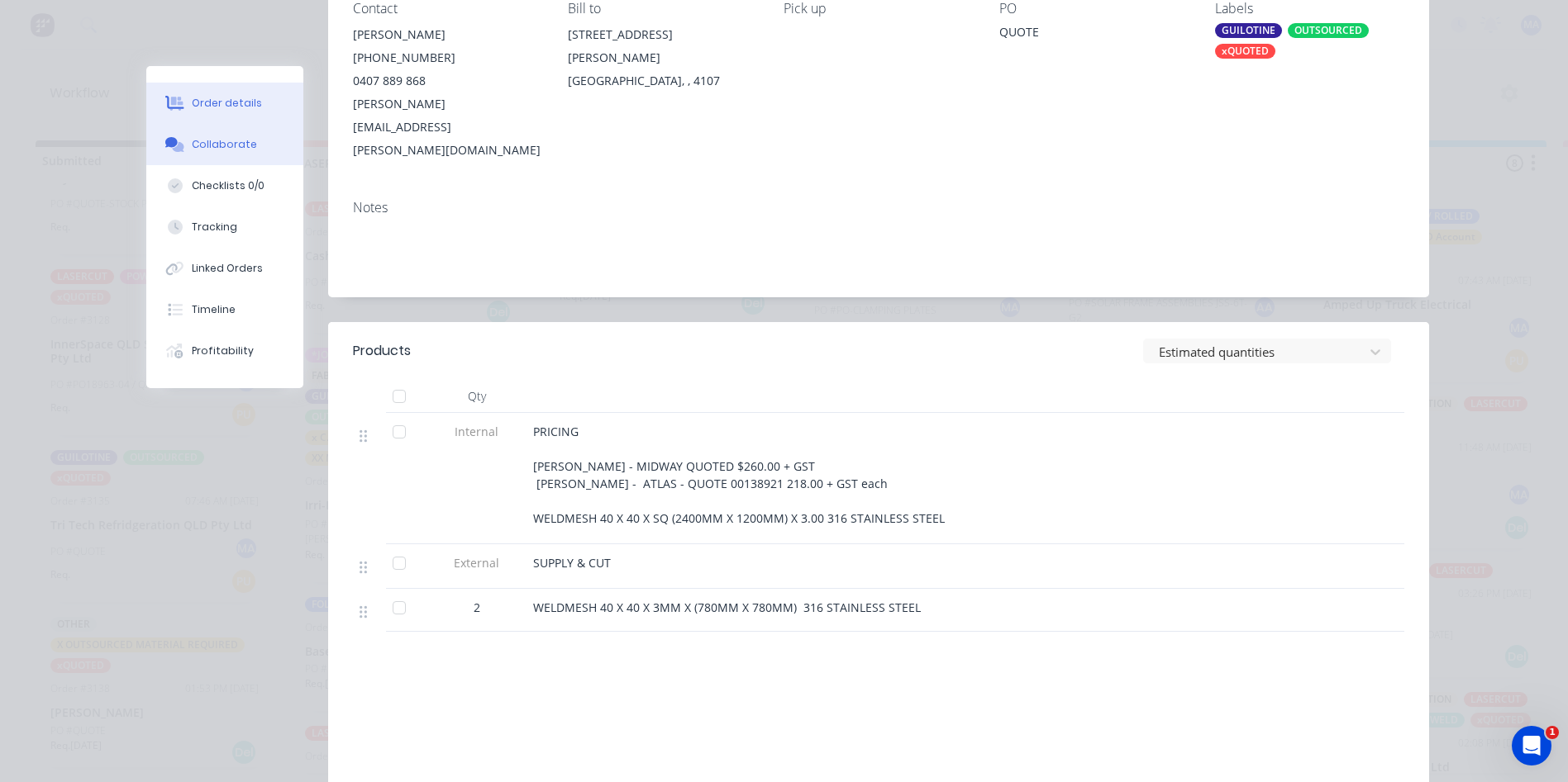
click at [230, 136] on button "Collaborate" at bounding box center [224, 144] width 157 height 41
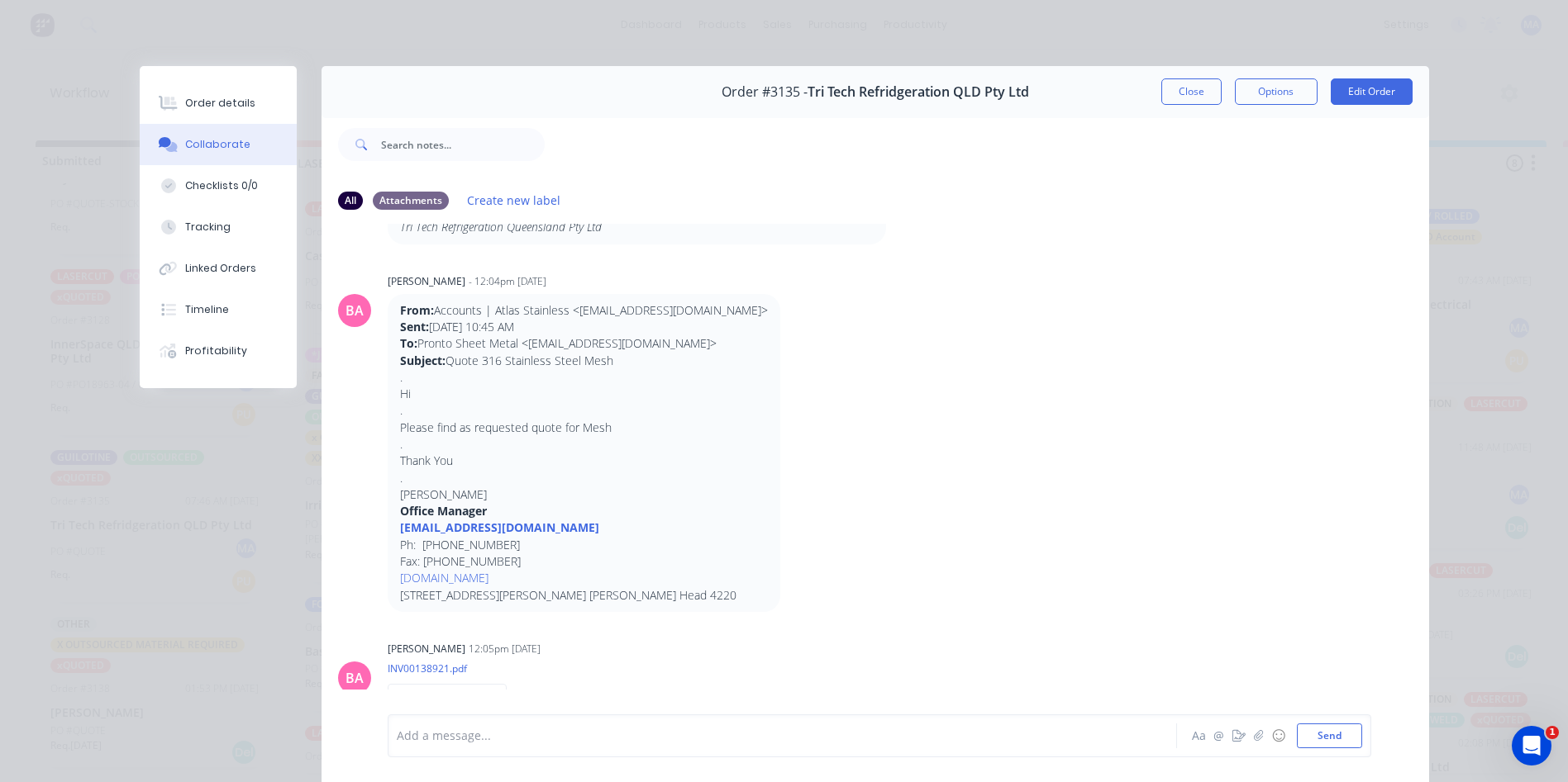
scroll to position [389, 0]
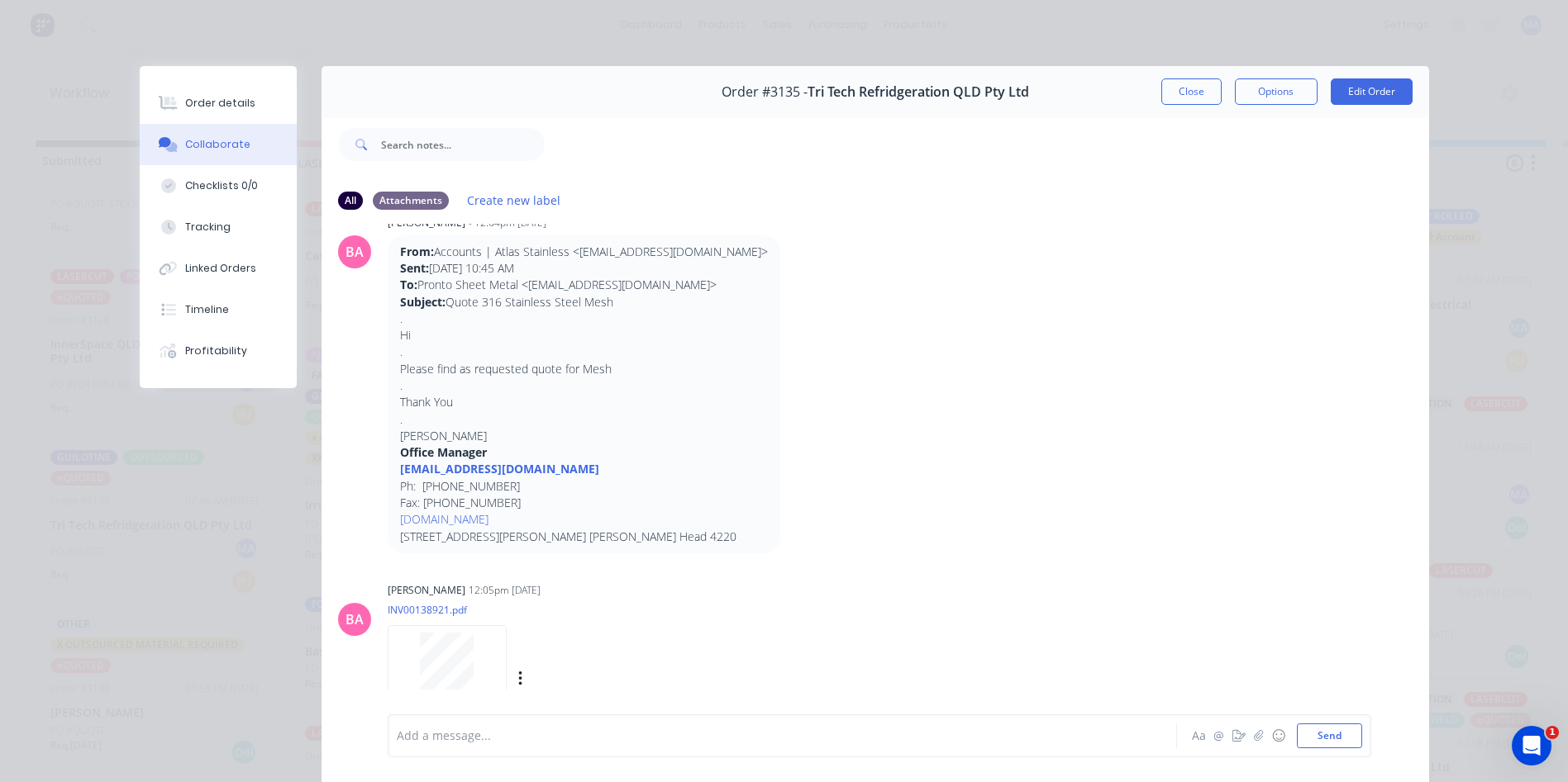
click at [481, 661] on div at bounding box center [446, 671] width 104 height 76
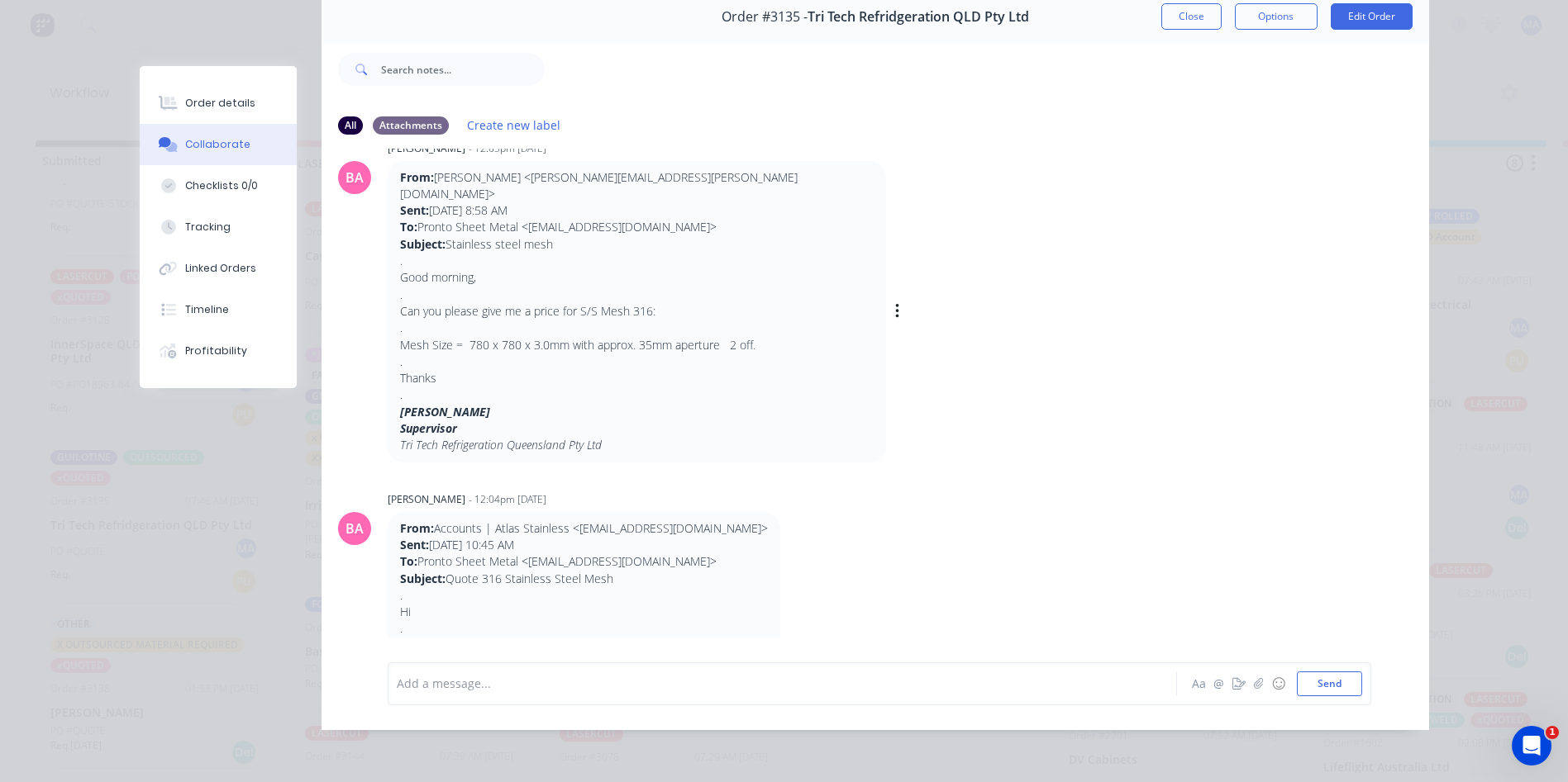
scroll to position [0, 0]
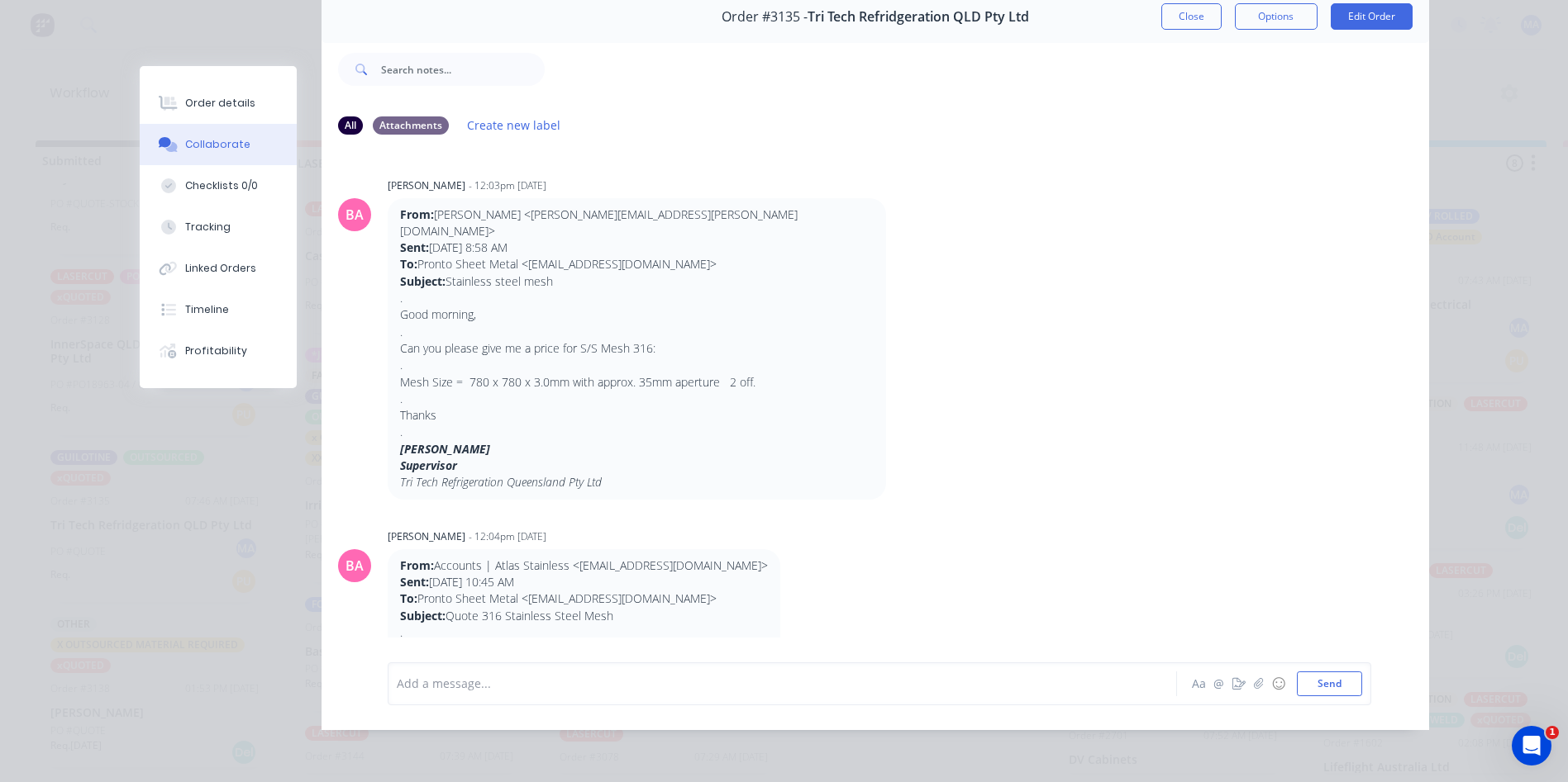
click at [1206, 4] on button "Close" at bounding box center [1191, 16] width 60 height 26
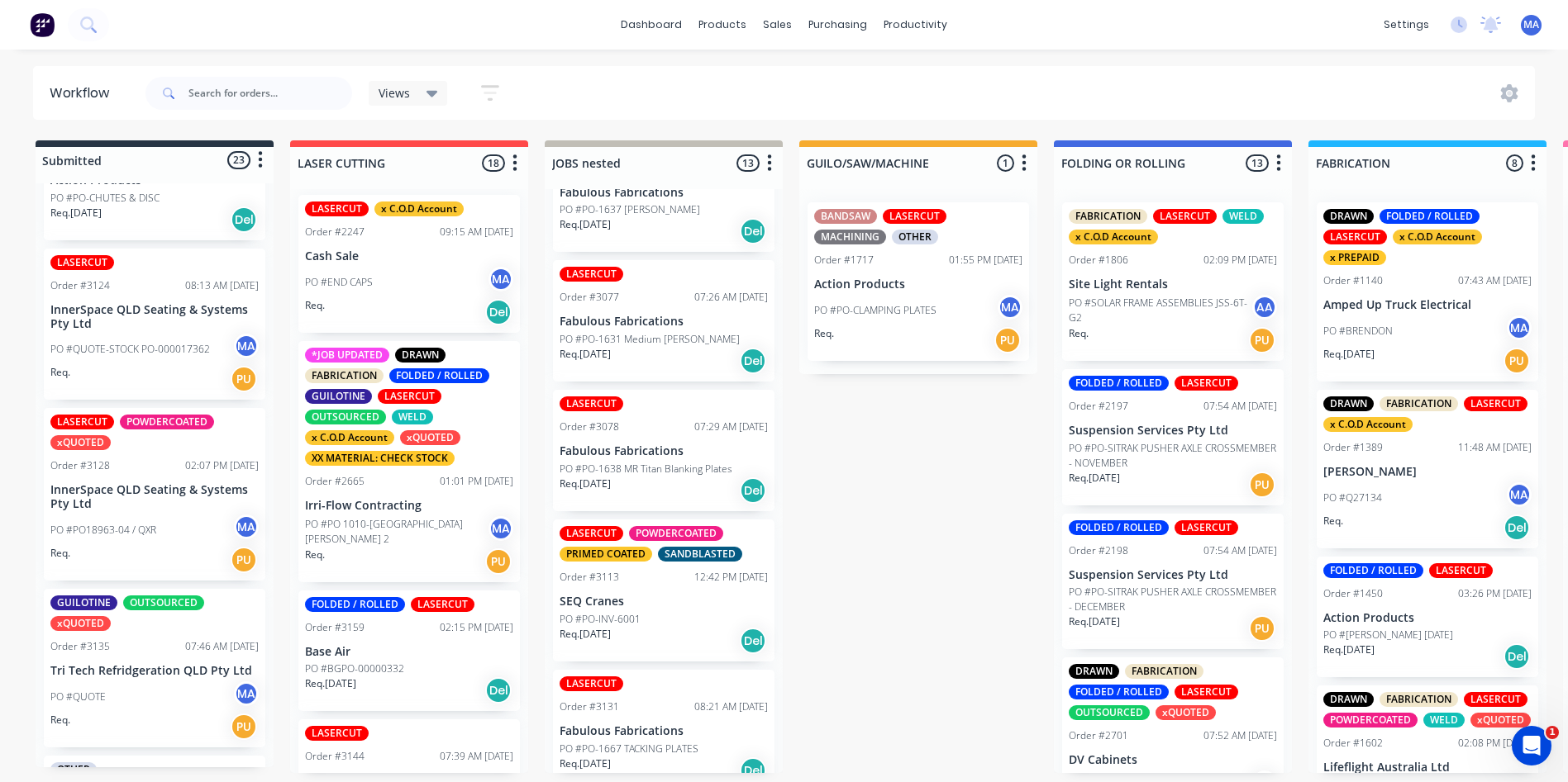
scroll to position [2080, 0]
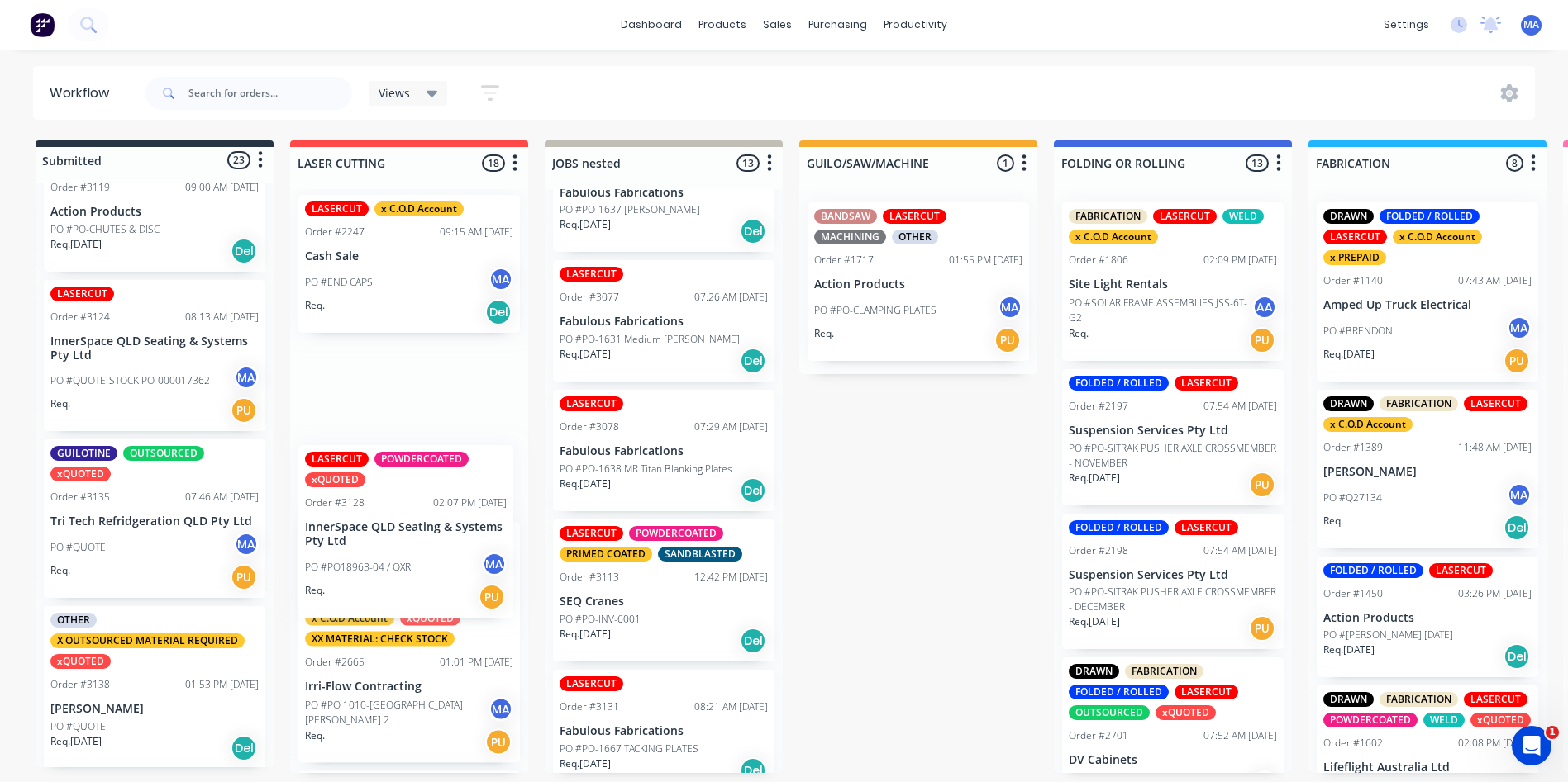
drag, startPoint x: 118, startPoint y: 608, endPoint x: 396, endPoint y: 565, distance: 281.3
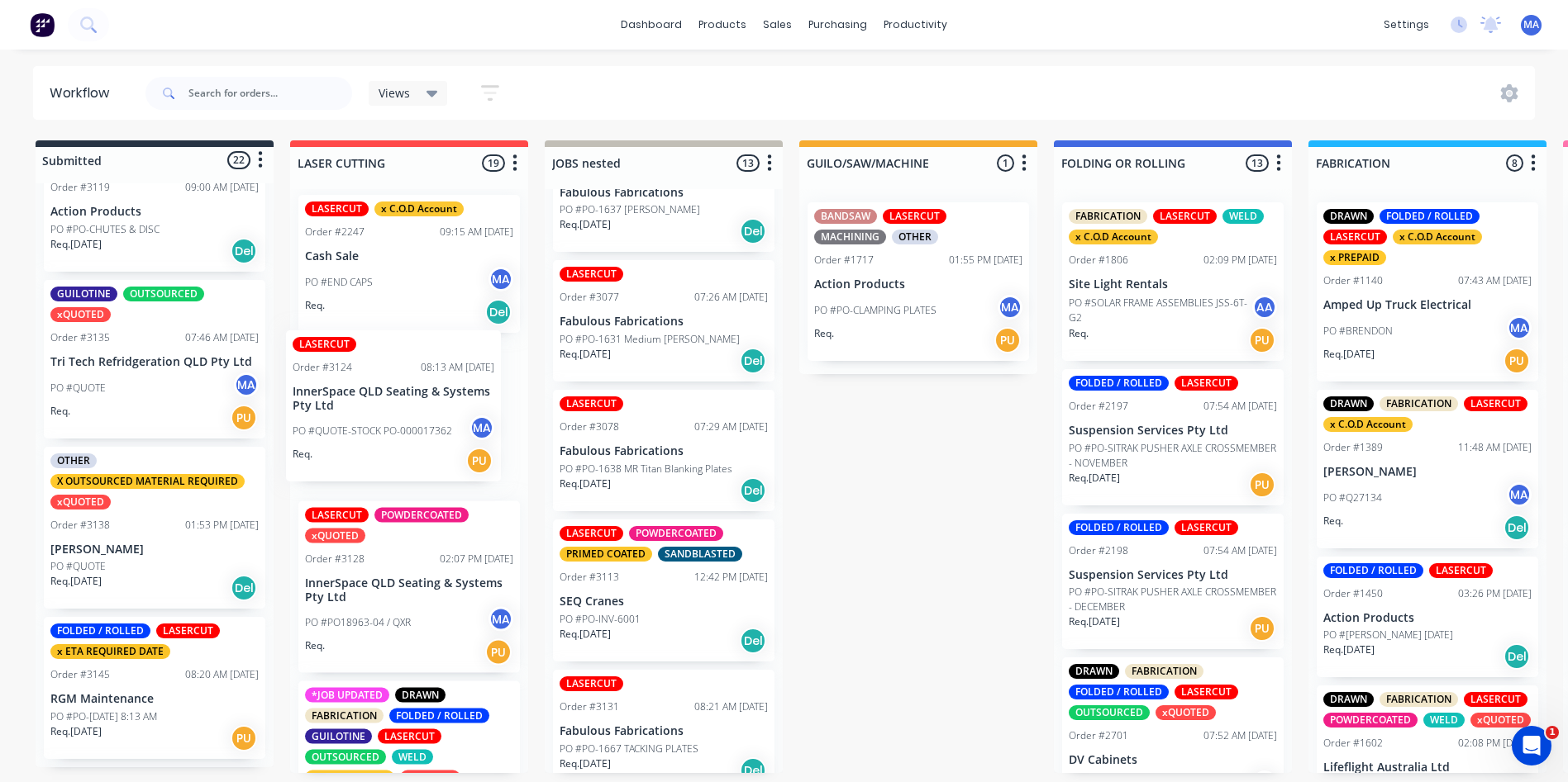
drag, startPoint x: 133, startPoint y: 410, endPoint x: 403, endPoint y: 432, distance: 270.9
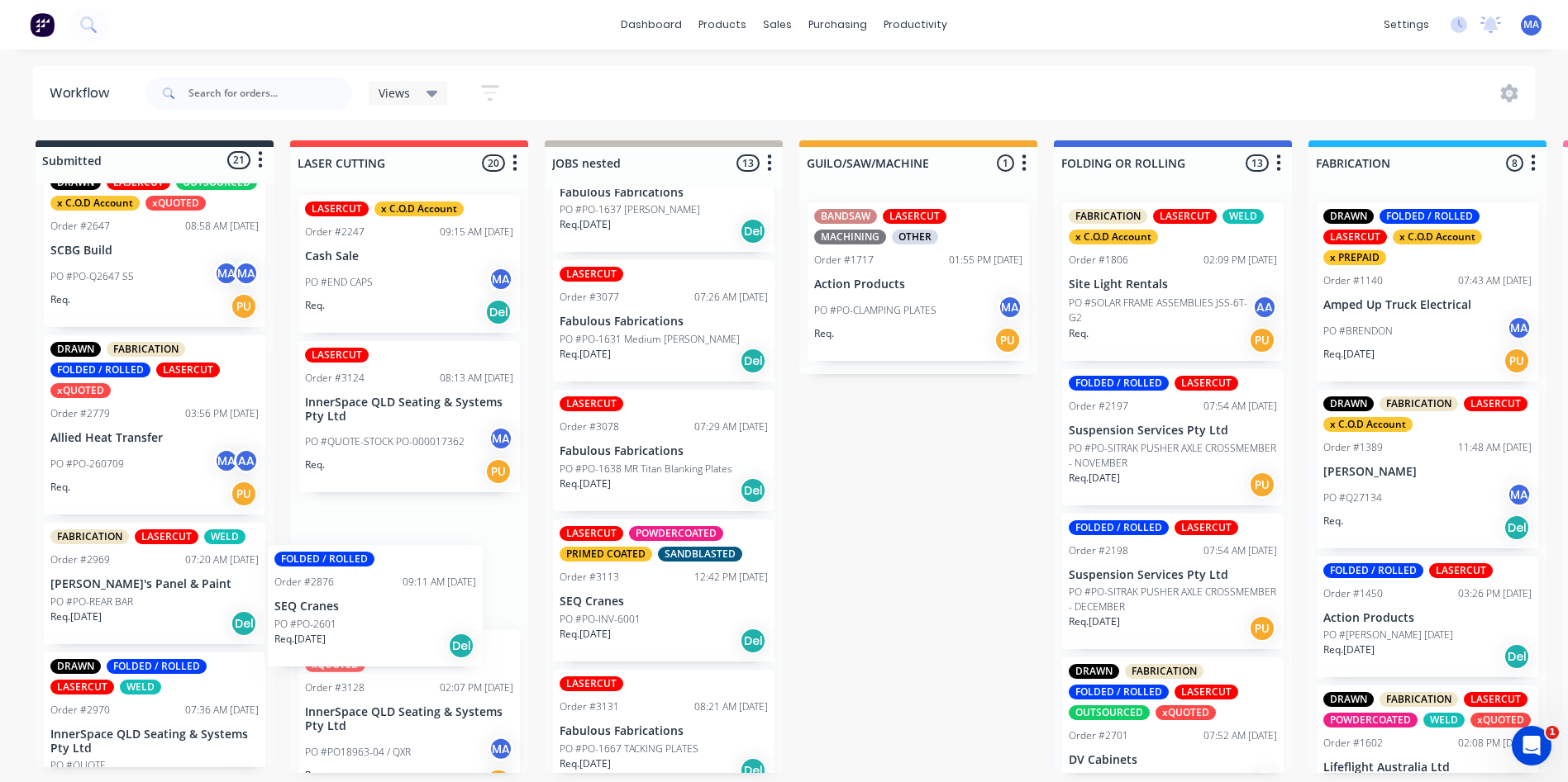
scroll to position [1007, 0]
drag, startPoint x: 173, startPoint y: 646, endPoint x: 406, endPoint y: 628, distance: 233.7
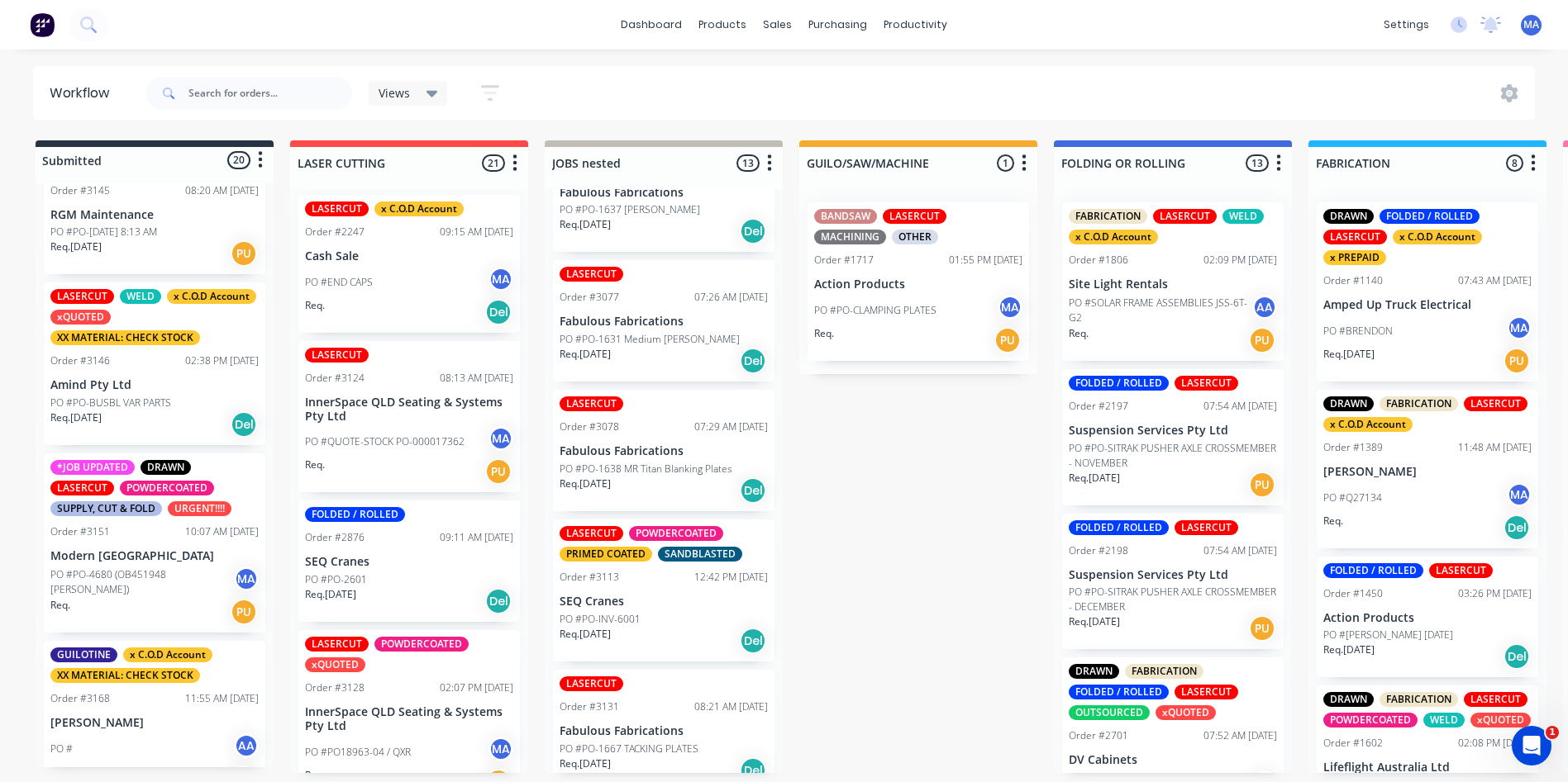
scroll to position [2684, 0]
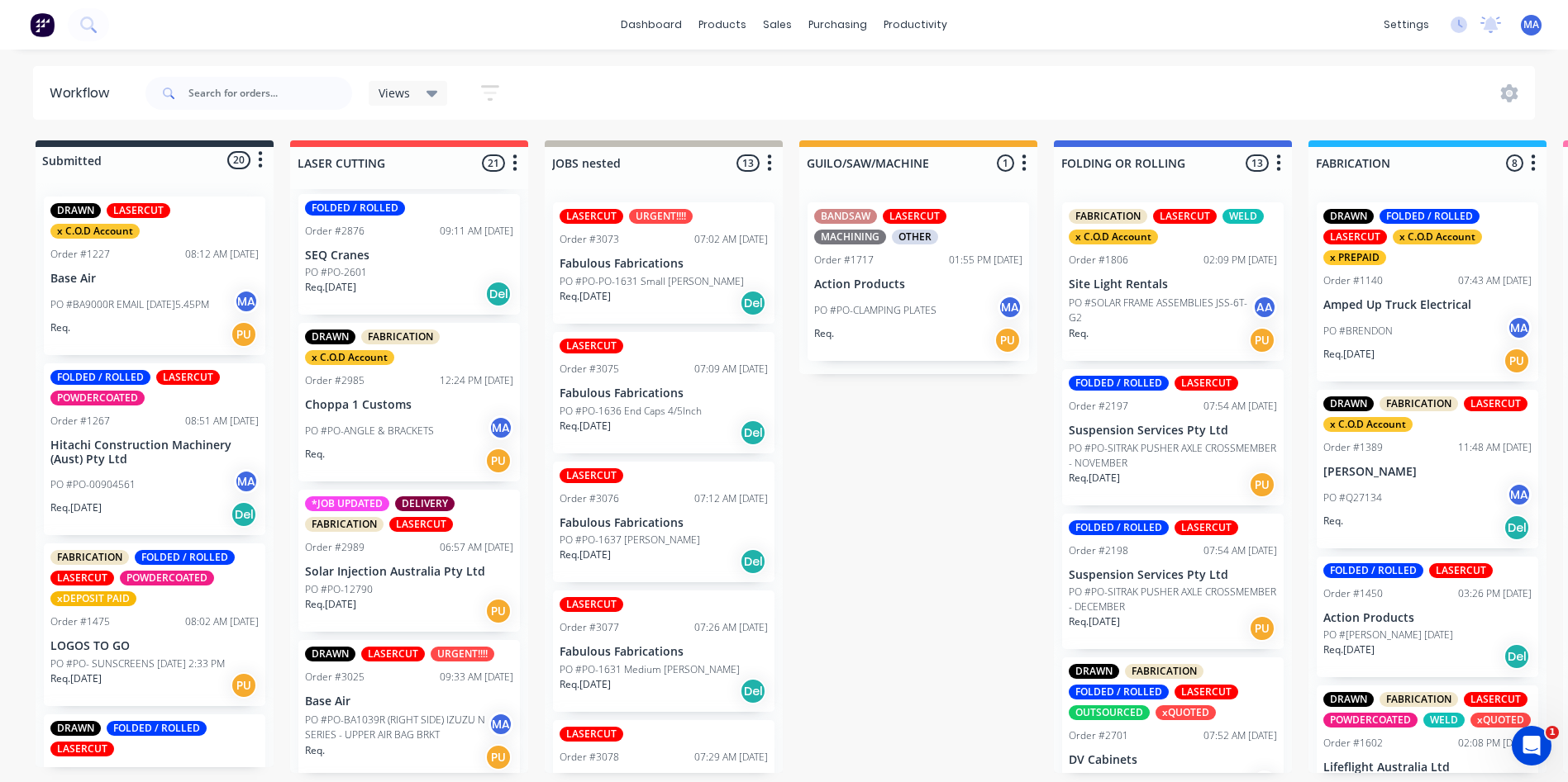
scroll to position [413, 0]
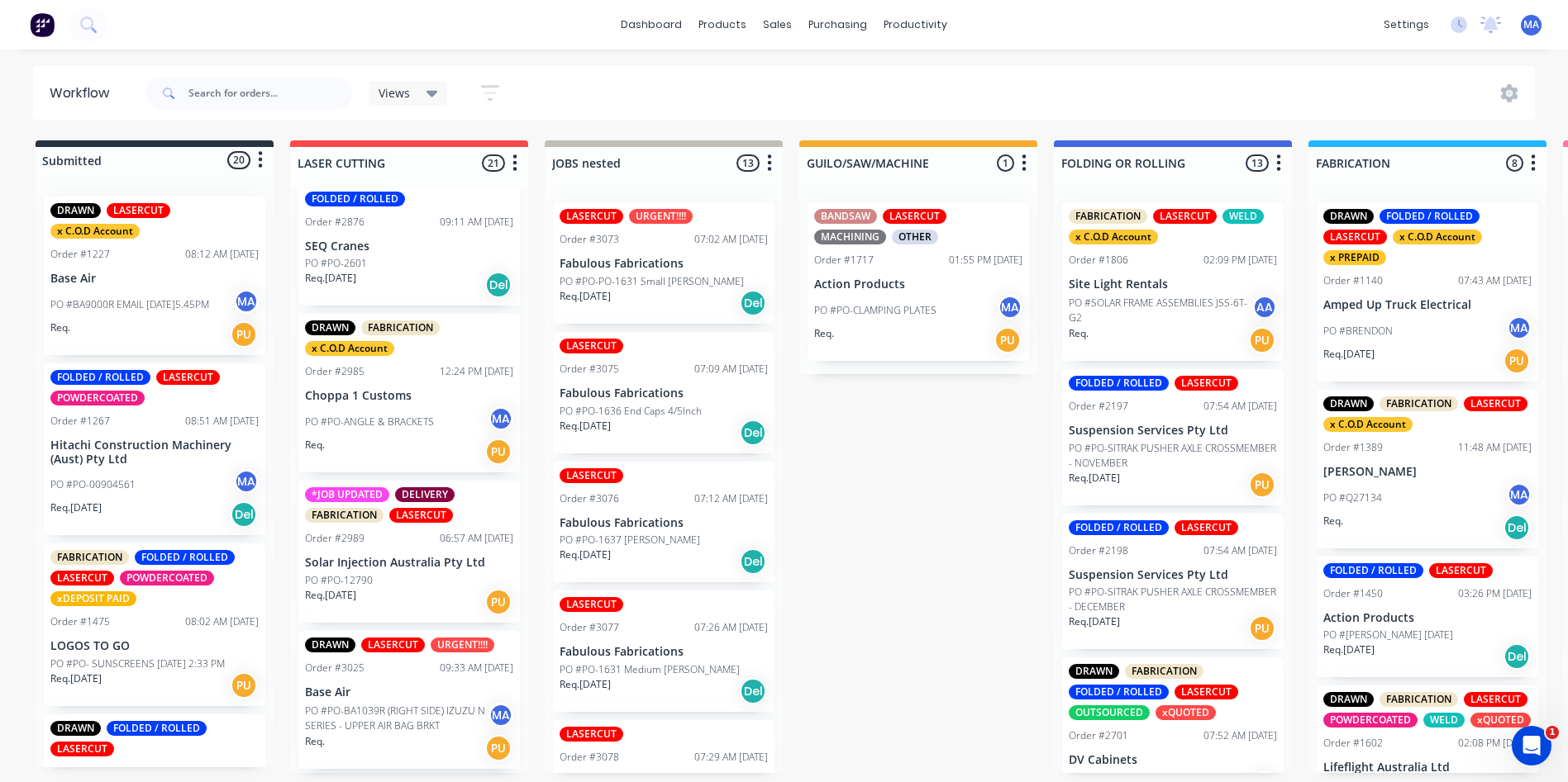
click at [440, 538] on div "06:57 AM [DATE]" at bounding box center [476, 539] width 73 height 15
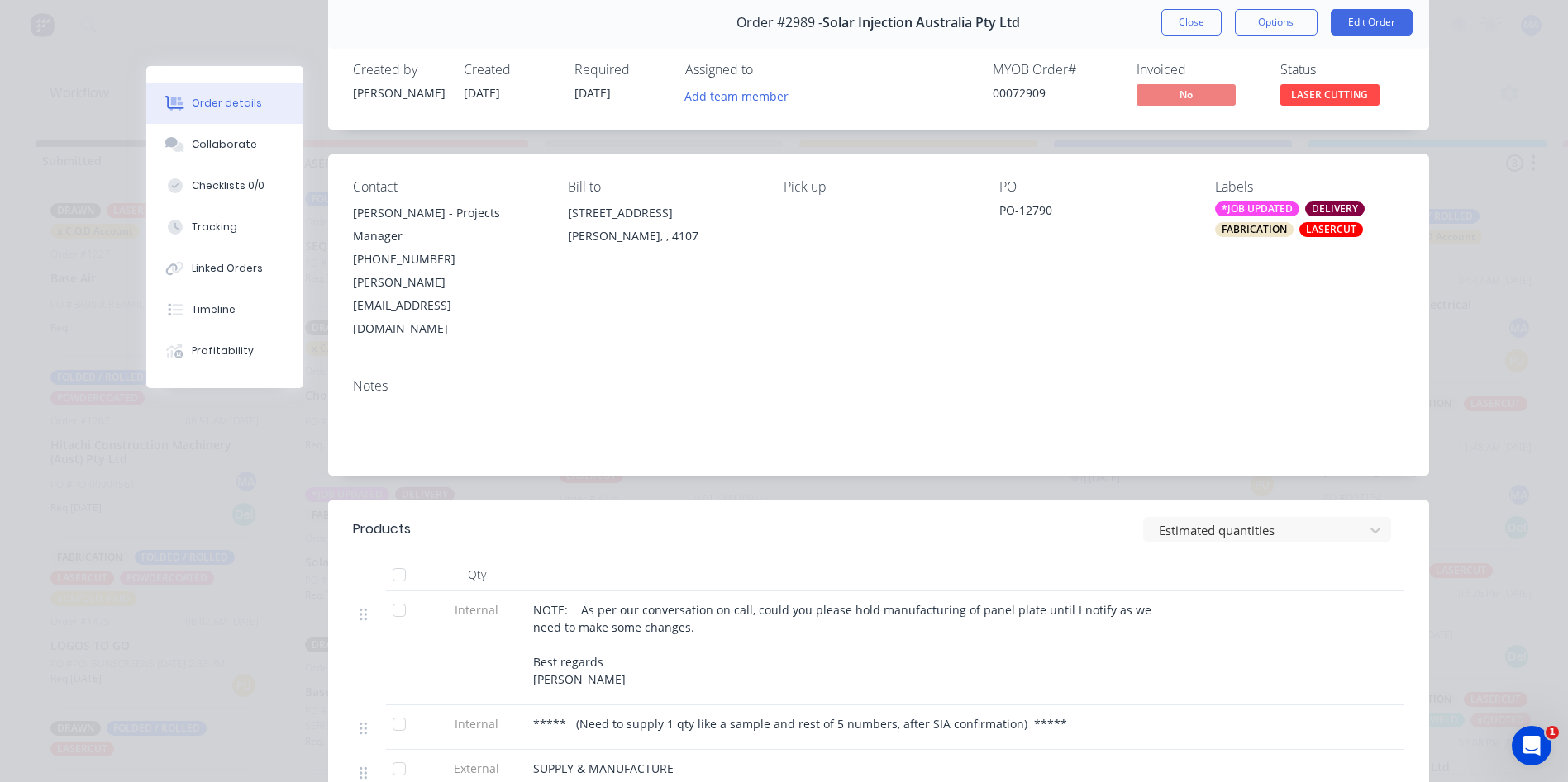
scroll to position [165, 0]
